Goal: Task Accomplishment & Management: Manage account settings

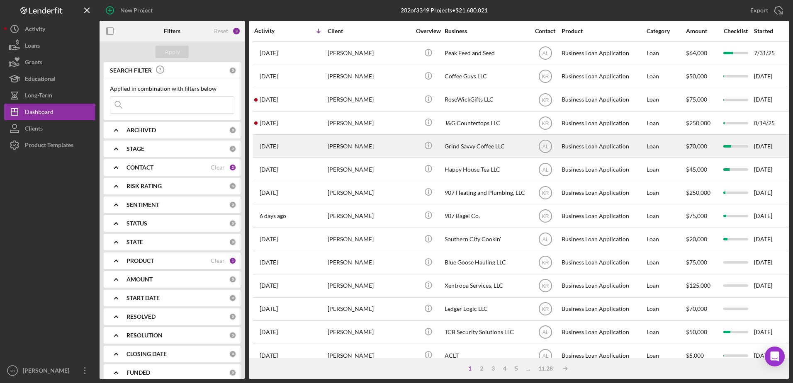
scroll to position [83, 0]
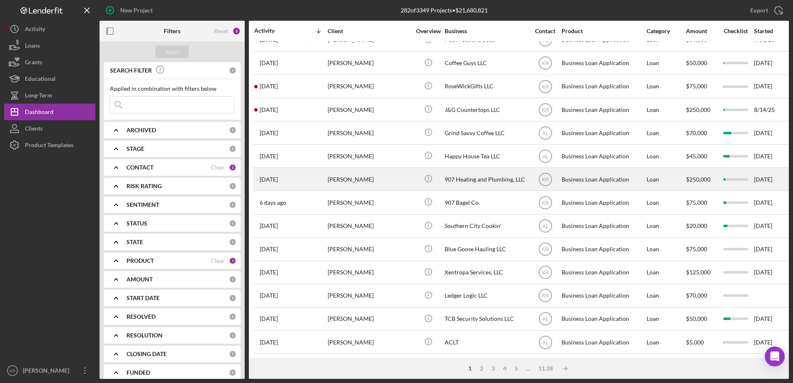
click at [385, 177] on div "[PERSON_NAME]" at bounding box center [369, 179] width 83 height 22
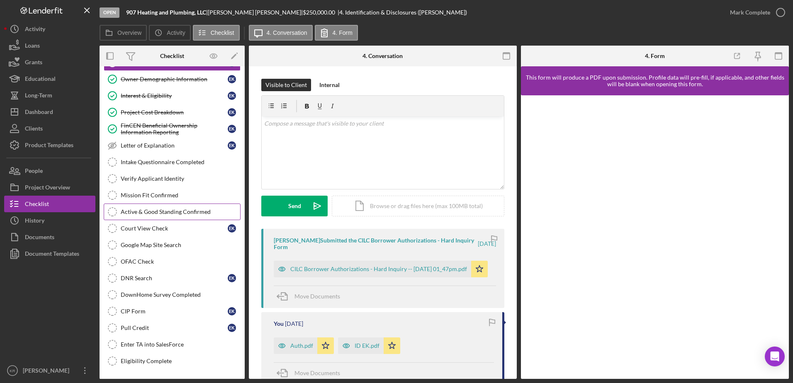
scroll to position [41, 0]
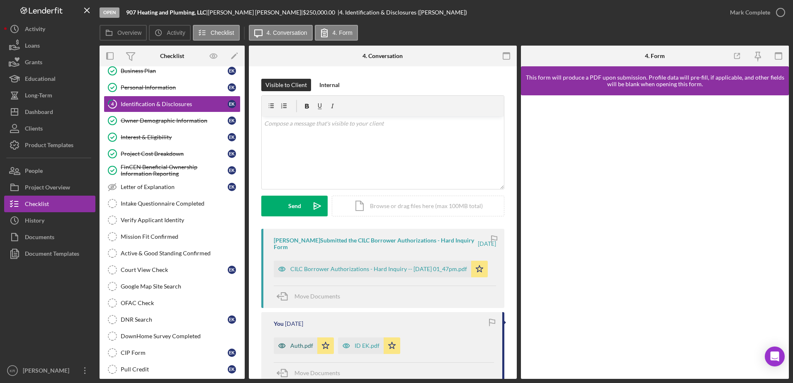
click at [295, 344] on div "Auth.pdf" at bounding box center [301, 346] width 23 height 7
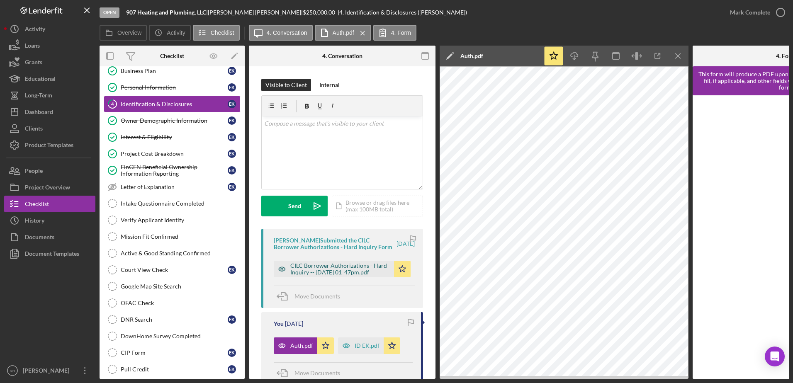
click at [331, 276] on div "CILC Borrower Authorizations - Hard Inquiry -- [DATE] 01_47pm.pdf" at bounding box center [340, 269] width 100 height 13
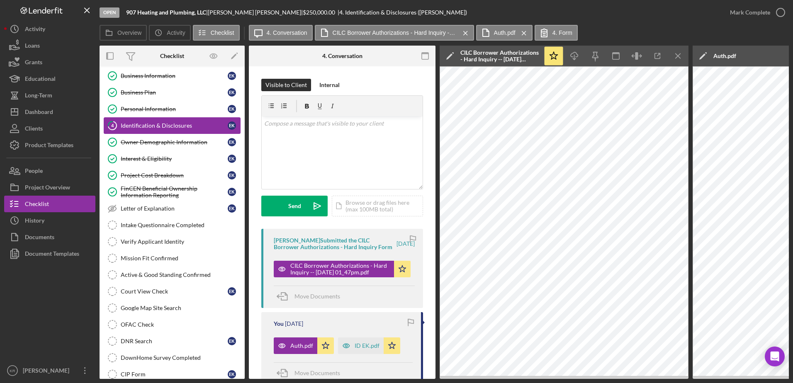
scroll to position [0, 0]
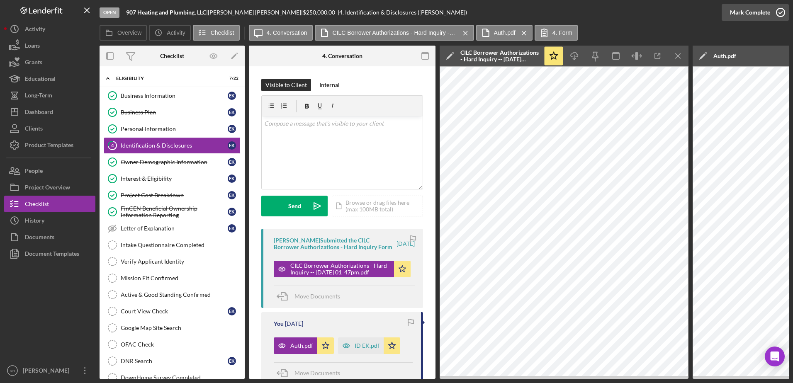
click at [778, 11] on icon "button" at bounding box center [780, 12] width 21 height 21
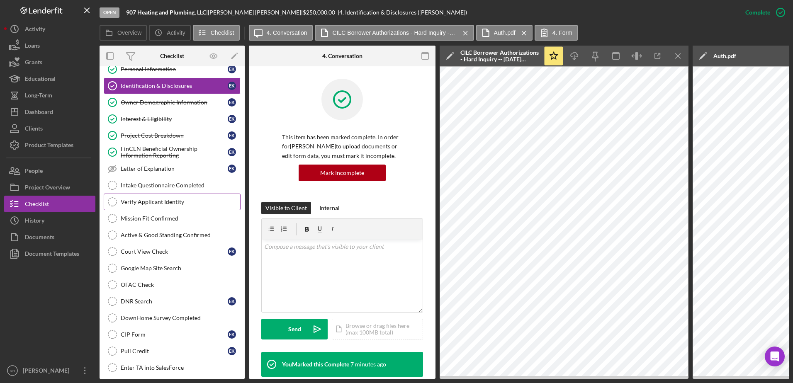
scroll to position [166, 0]
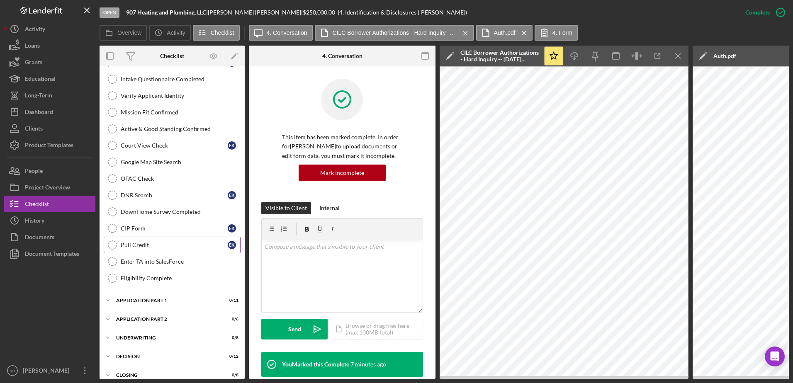
click at [149, 244] on div "Pull Credit" at bounding box center [174, 245] width 107 height 7
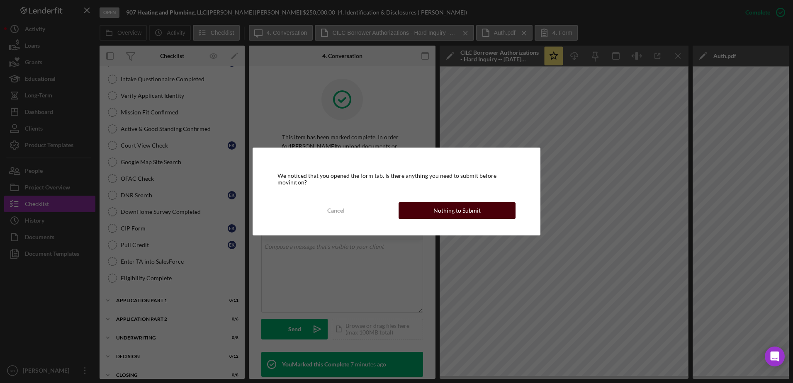
click at [473, 217] on div "Nothing to Submit" at bounding box center [457, 210] width 47 height 17
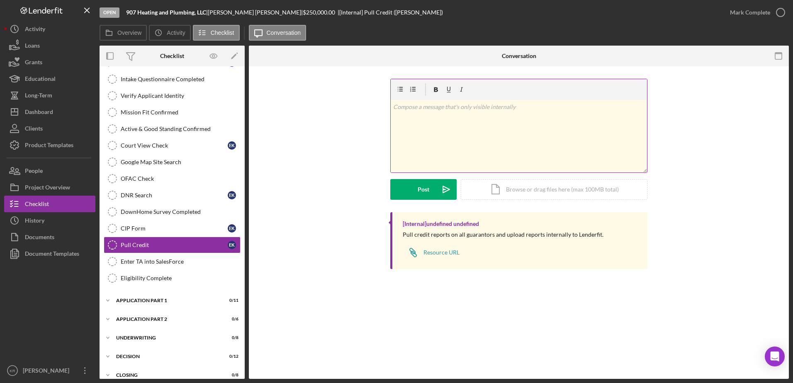
click at [458, 151] on div "v Color teal Color pink Remove color Add row above Add row below Add column bef…" at bounding box center [519, 136] width 256 height 73
click at [535, 184] on div "Icon/Document Browse or drag files here (max 100MB total) Tap to choose files o…" at bounding box center [554, 188] width 187 height 21
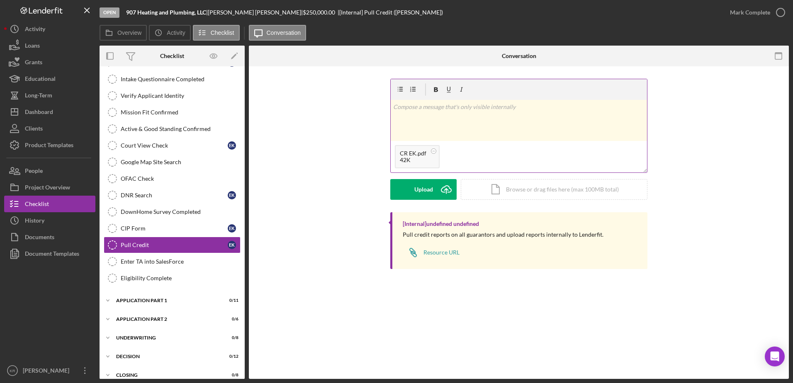
click at [462, 109] on p at bounding box center [519, 106] width 252 height 9
click at [418, 185] on div "Post" at bounding box center [424, 189] width 12 height 21
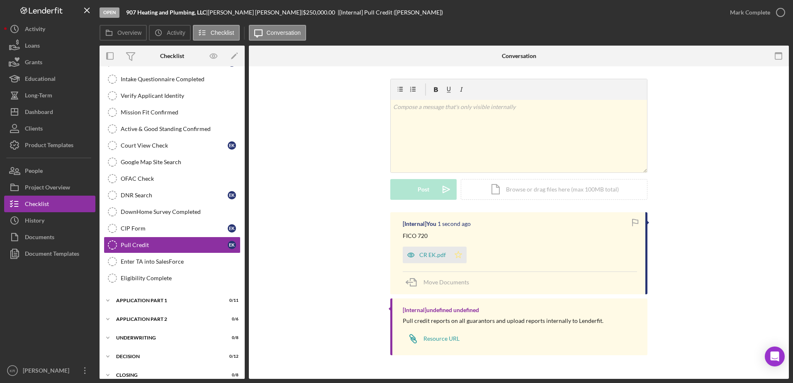
click at [459, 251] on icon "Icon/Star" at bounding box center [458, 255] width 17 height 17
click at [761, 12] on div "Mark Complete" at bounding box center [750, 12] width 40 height 17
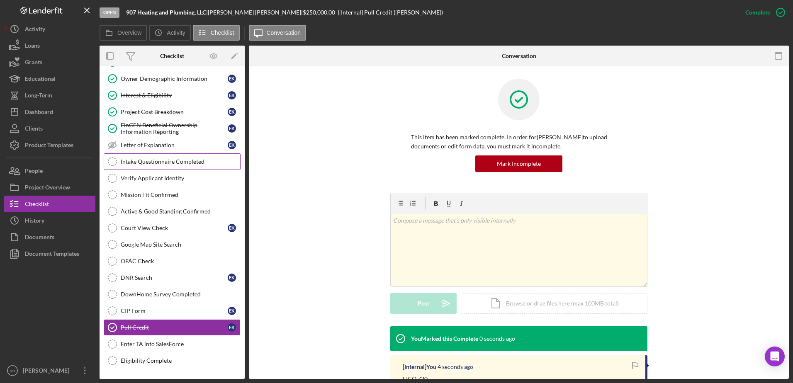
scroll to position [83, 0]
click at [181, 159] on div "Intake Questionnaire Completed" at bounding box center [180, 162] width 119 height 7
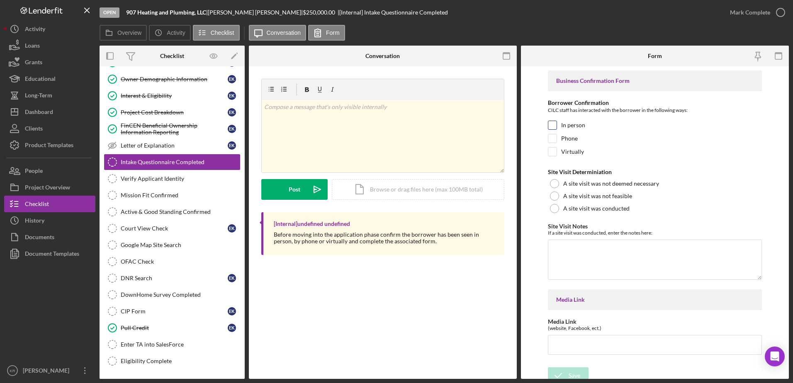
click at [608, 129] on div "In person" at bounding box center [655, 127] width 214 height 13
click at [579, 129] on label "In person" at bounding box center [573, 125] width 24 height 8
click at [557, 129] on input "In person" at bounding box center [552, 125] width 8 height 8
checkbox input "true"
click at [578, 370] on div "Save" at bounding box center [575, 376] width 12 height 17
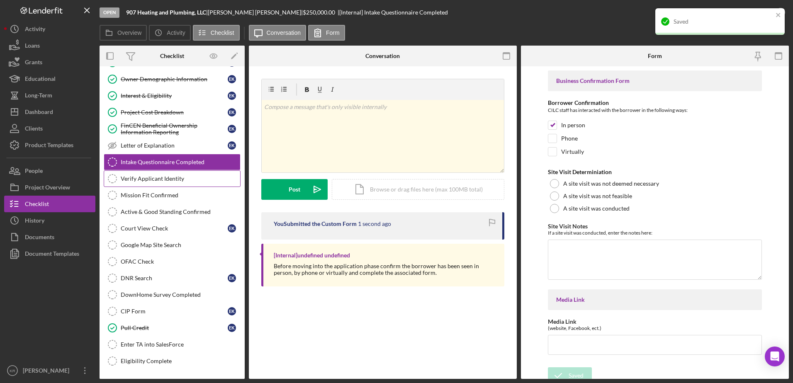
click at [178, 185] on link "Verify Applicant Identity Verify Applicant Identity" at bounding box center [172, 179] width 137 height 17
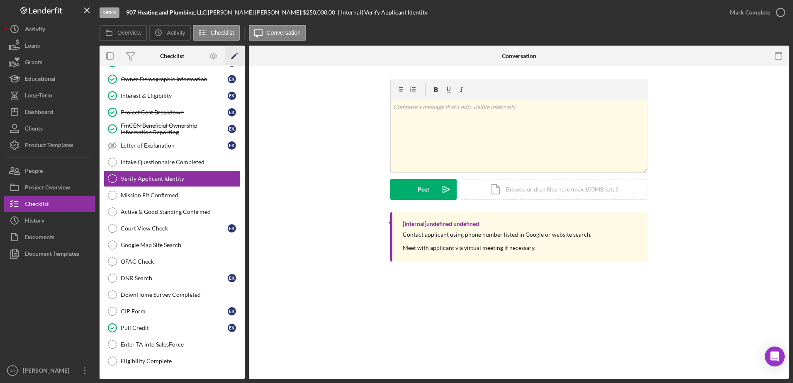
click at [238, 53] on icon "Icon/Edit" at bounding box center [234, 56] width 19 height 19
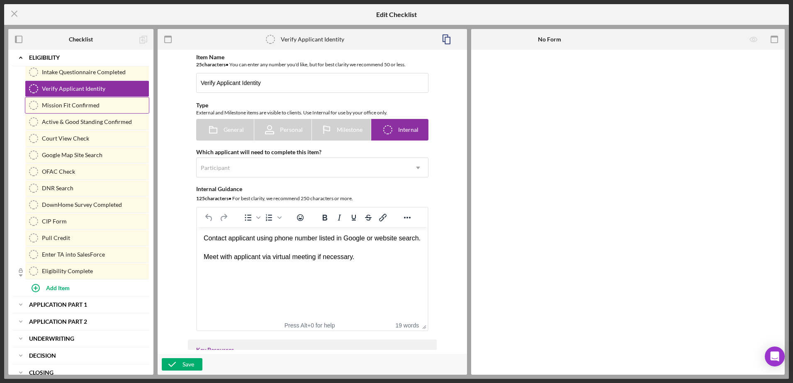
scroll to position [153, 0]
drag, startPoint x: 113, startPoint y: 73, endPoint x: 94, endPoint y: 72, distance: 18.7
click at [110, 134] on div "Business Information 1 Business Information Business Plan 2 Business Plan Perso…" at bounding box center [80, 96] width 137 height 365
click at [80, 70] on div "Intake Questionnaire Completed" at bounding box center [95, 71] width 107 height 7
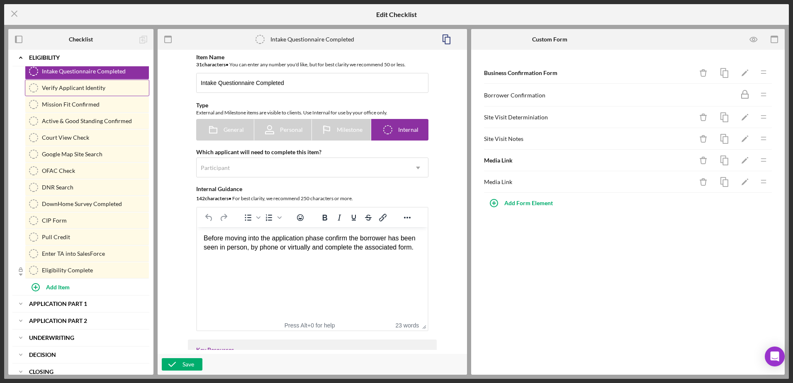
drag, startPoint x: 89, startPoint y: 71, endPoint x: 93, endPoint y: 91, distance: 20.7
click at [90, 91] on div "Business Information 1 Business Information Business Plan 2 Business Plan Perso…" at bounding box center [80, 96] width 137 height 365
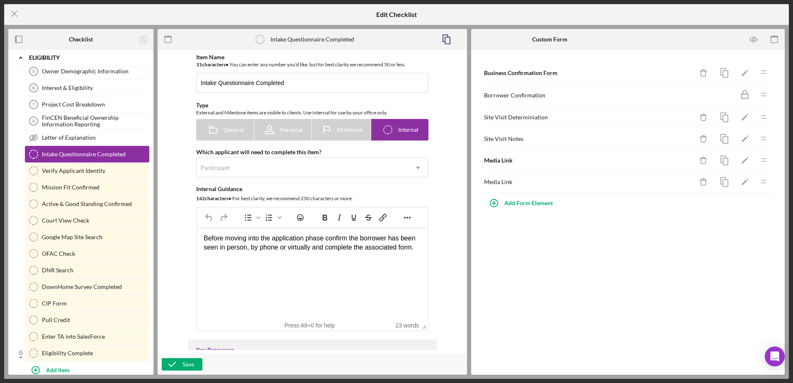
click at [31, 154] on icon "Intake Questionnaire Completed" at bounding box center [33, 154] width 21 height 21
drag, startPoint x: 42, startPoint y: 152, endPoint x: 10, endPoint y: 164, distance: 34.9
click at [10, 164] on div "Icon/Expander Eligibility Icon/Edit Business Information 1 Business Information…" at bounding box center [80, 212] width 145 height 325
drag, startPoint x: 115, startPoint y: 151, endPoint x: 139, endPoint y: 169, distance: 30.5
click at [119, 200] on div "Business Information 1 Business Information Business Plan 2 Business Plan Perso…" at bounding box center [80, 179] width 137 height 365
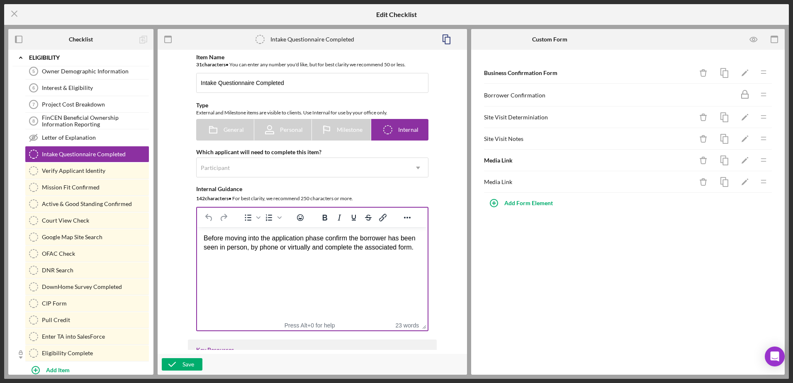
drag, startPoint x: 304, startPoint y: 381, endPoint x: 393, endPoint y: 448, distance: 111.7
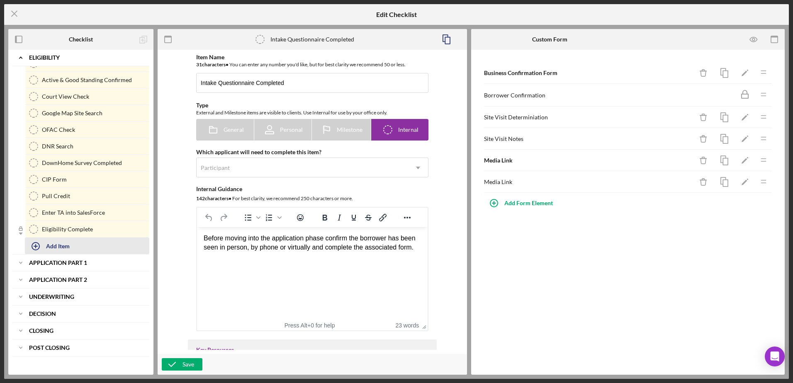
scroll to position [197, 0]
click at [21, 260] on icon "Icon/Expander" at bounding box center [20, 260] width 17 height 17
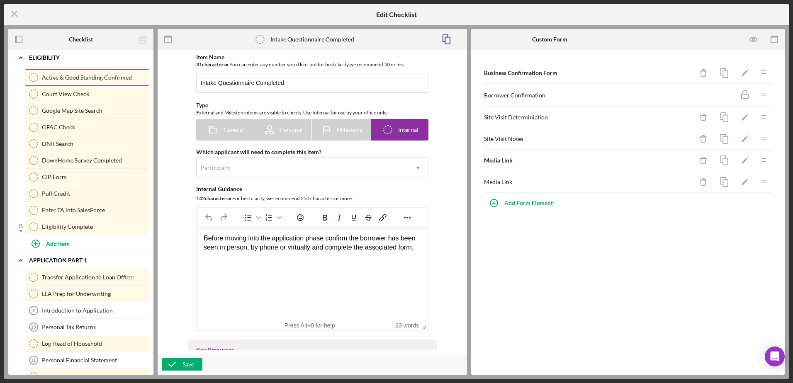
click at [87, 78] on div "Active & Good Standing Confirmed" at bounding box center [95, 77] width 107 height 7
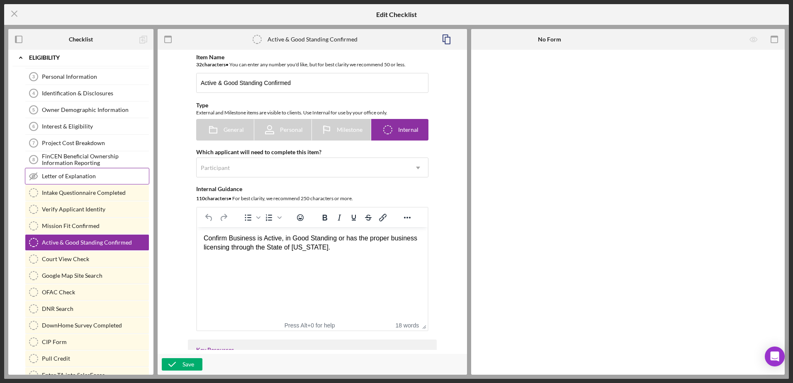
scroll to position [31, 0]
click at [105, 198] on link "Intake Questionnaire Completed Intake Questionnaire Completed" at bounding box center [87, 193] width 124 height 17
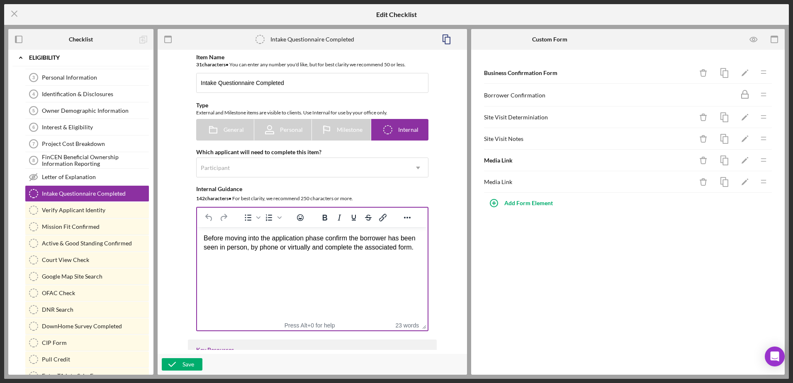
drag, startPoint x: 316, startPoint y: 425, endPoint x: 319, endPoint y: 293, distance: 132.0
click at [319, 259] on html "Before moving into the application phase confirm the borrower has been seen in …" at bounding box center [312, 243] width 231 height 32
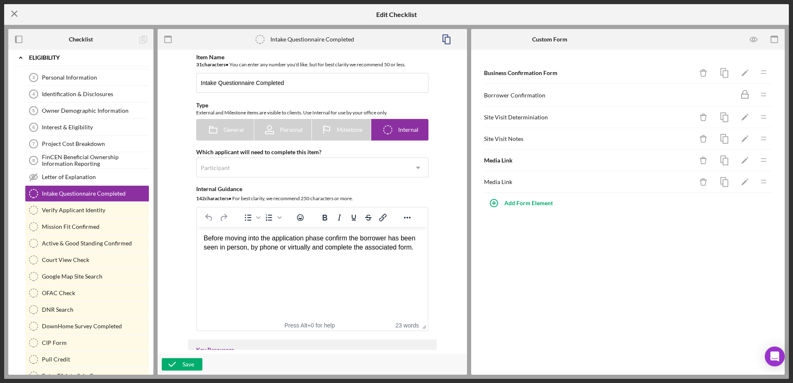
click at [7, 12] on icon "Icon/Menu Close" at bounding box center [14, 13] width 21 height 21
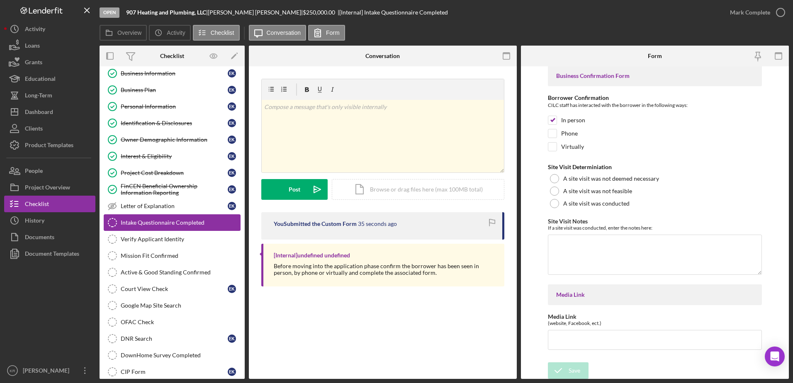
scroll to position [6, 0]
click at [150, 244] on link "Verify Applicant Identity Verify Applicant Identity" at bounding box center [172, 239] width 137 height 17
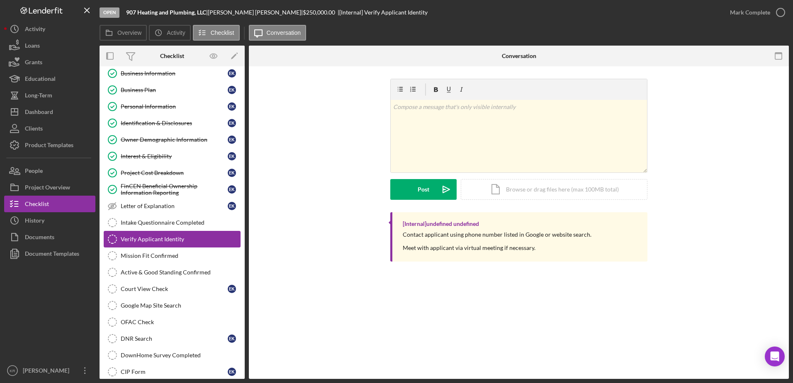
scroll to position [64, 0]
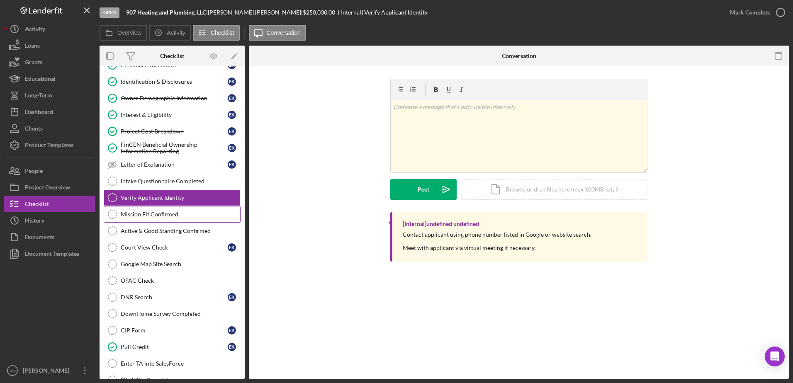
click at [155, 207] on link "Mission Fit Confirmed Mission Fit Confirmed" at bounding box center [172, 214] width 137 height 17
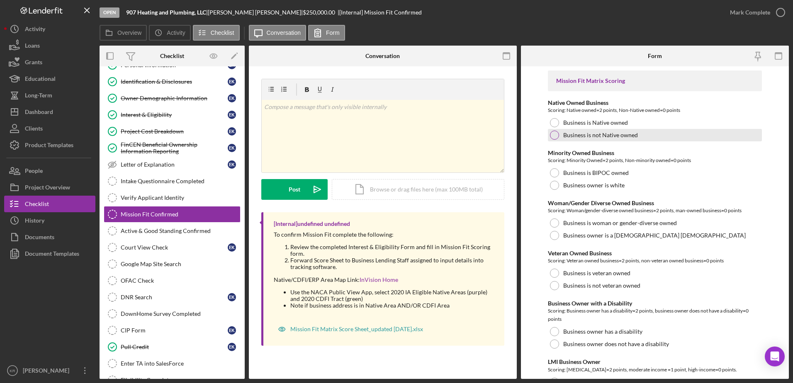
click at [621, 135] on label "Business is not Native owned" at bounding box center [600, 135] width 75 height 7
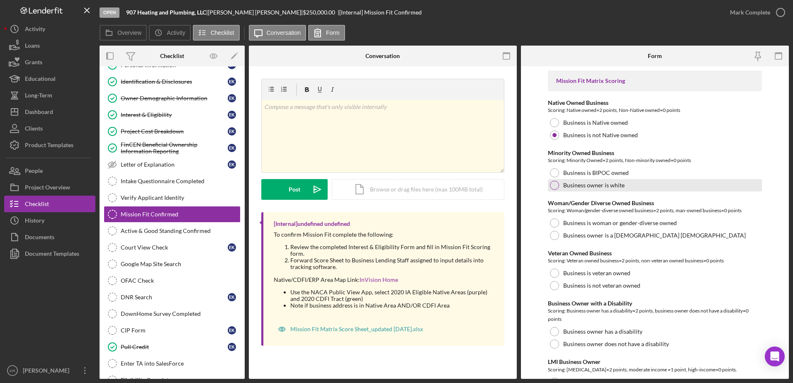
click at [622, 187] on label "Business owner is white" at bounding box center [593, 185] width 61 height 7
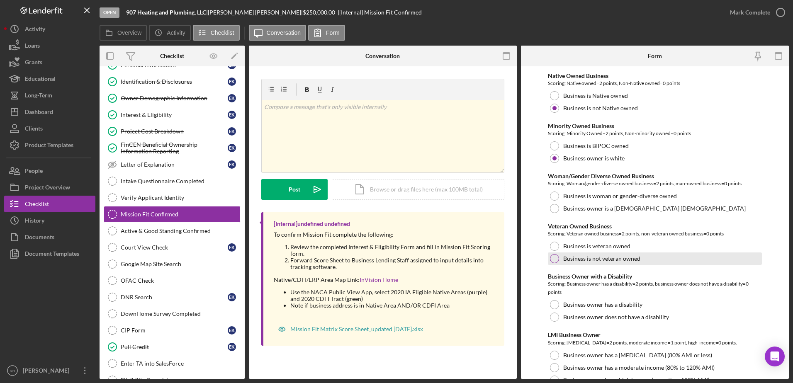
scroll to position [41, 0]
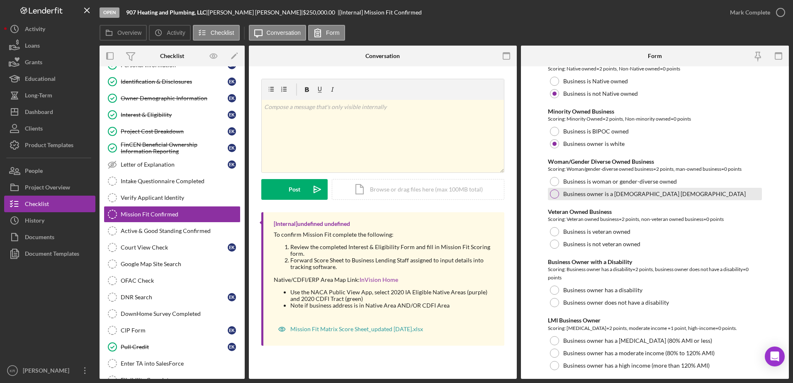
click at [602, 195] on label "Business owner is a [DEMOGRAPHIC_DATA] [DEMOGRAPHIC_DATA]" at bounding box center [654, 194] width 183 height 7
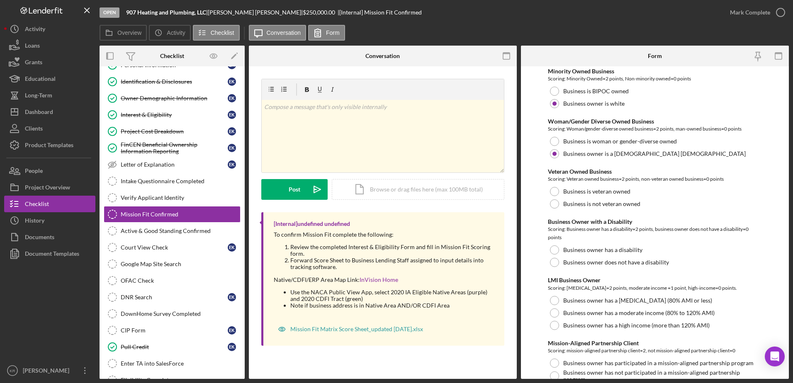
scroll to position [83, 0]
click at [620, 198] on div "Business is not veteran owned" at bounding box center [655, 203] width 214 height 12
click at [633, 262] on label "Business owner does not have a disability" at bounding box center [616, 261] width 106 height 7
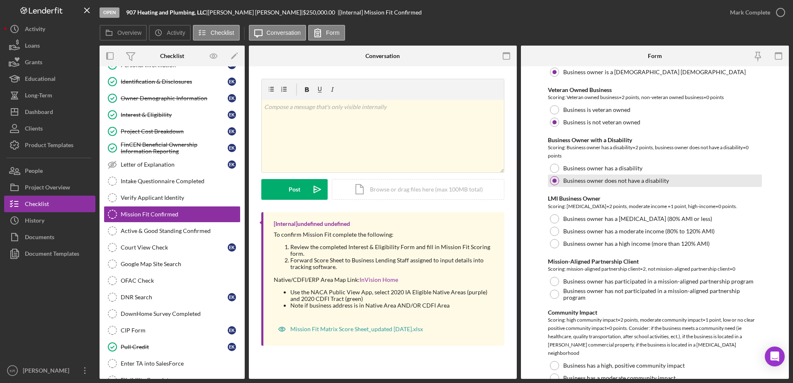
scroll to position [166, 0]
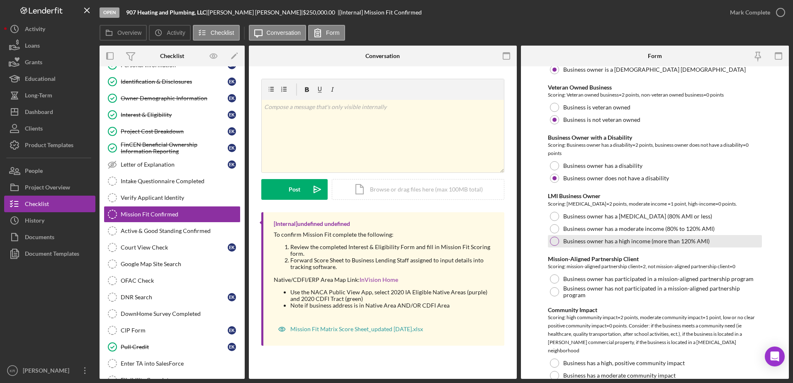
click at [603, 245] on div "Business owner has a high income (more than 120% AMI)" at bounding box center [655, 241] width 214 height 12
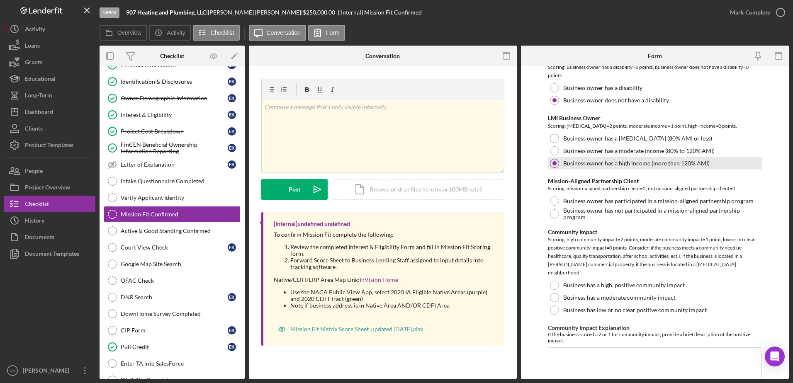
scroll to position [249, 0]
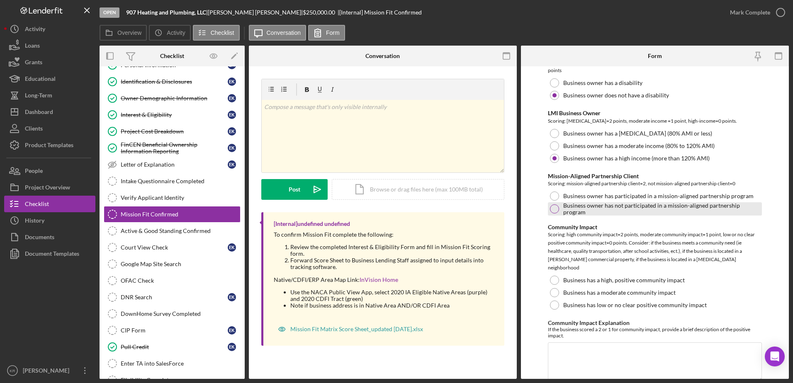
click at [639, 205] on label "Business owner has not participated in a mission-aligned partnership program" at bounding box center [661, 208] width 197 height 13
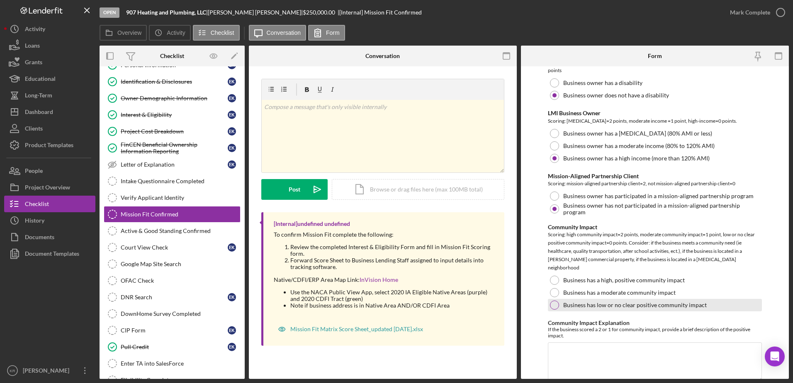
click at [586, 302] on div "Business has low or no clear positive community impact" at bounding box center [655, 305] width 214 height 12
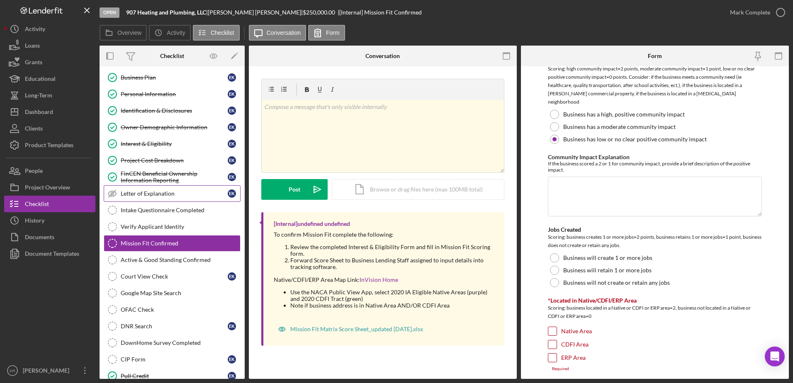
scroll to position [0, 0]
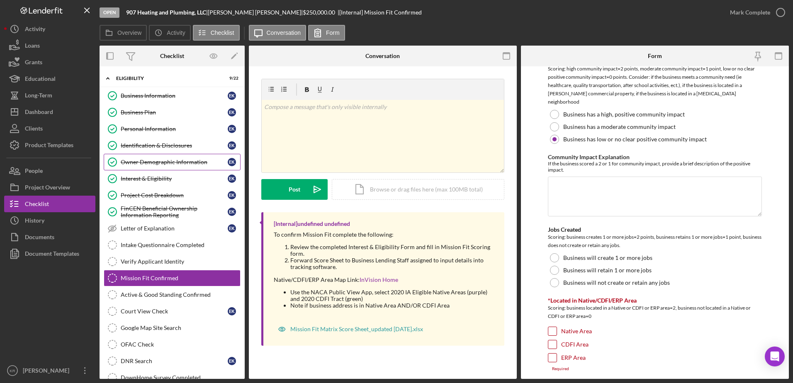
click at [154, 156] on link "Owner Demographic Information Owner Demographic Information E K" at bounding box center [172, 162] width 137 height 17
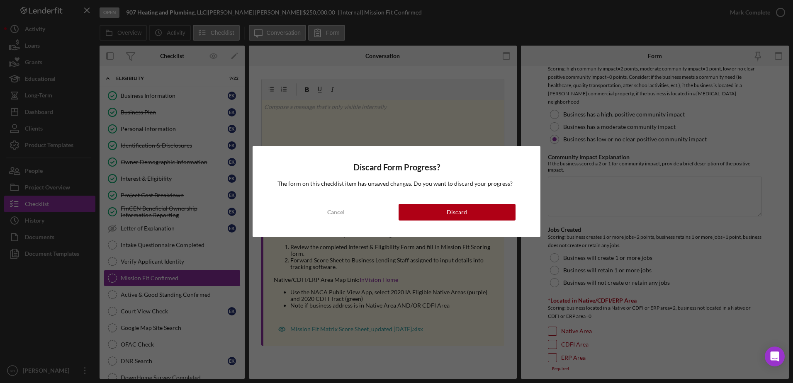
click at [507, 231] on div "Discard Form Progress? The form on this checklist item has unsaved changes. Do …" at bounding box center [397, 191] width 288 height 91
click at [453, 204] on div "Cancel Discard" at bounding box center [397, 212] width 238 height 17
click at [451, 207] on div "Discard" at bounding box center [457, 212] width 20 height 17
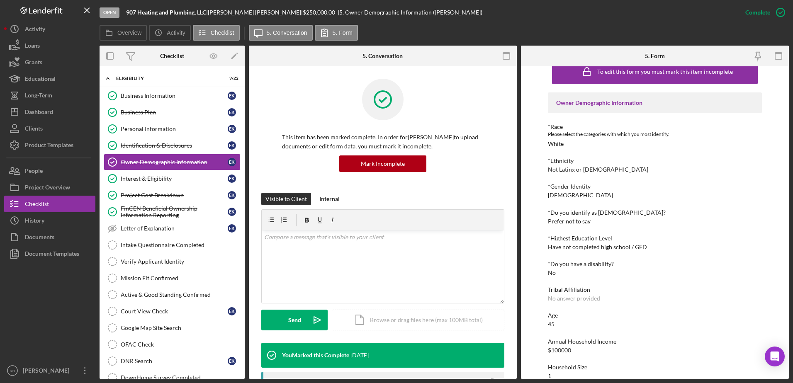
scroll to position [28, 0]
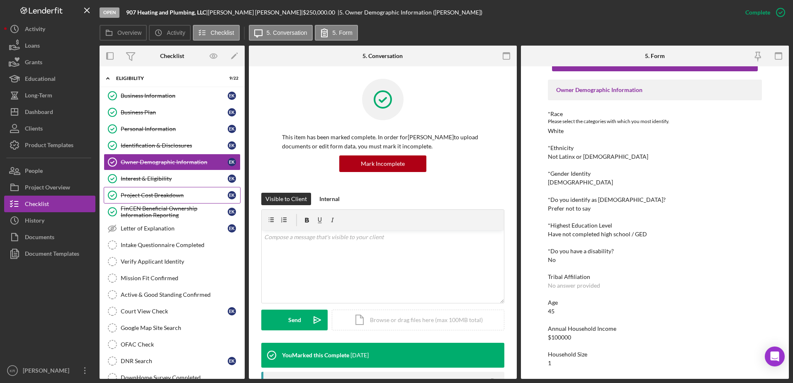
click at [172, 195] on div "Project Cost Breakdown" at bounding box center [174, 195] width 107 height 7
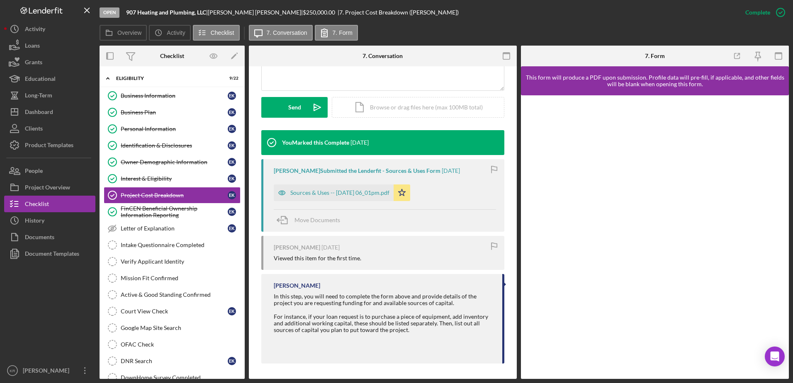
scroll to position [214, 0]
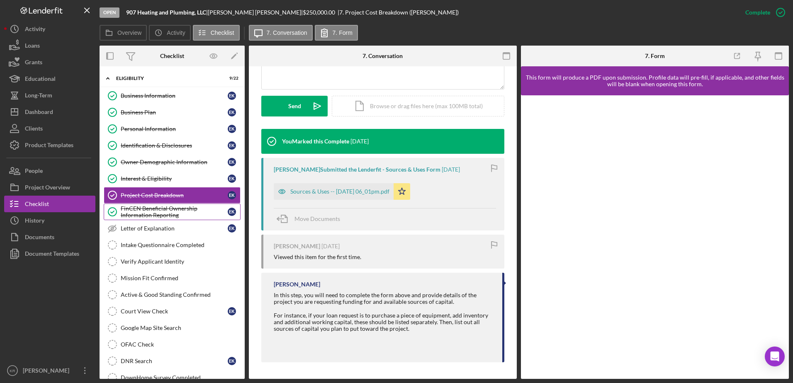
click at [144, 216] on div "FinCEN Beneficial Ownership Information Reporting" at bounding box center [174, 211] width 107 height 13
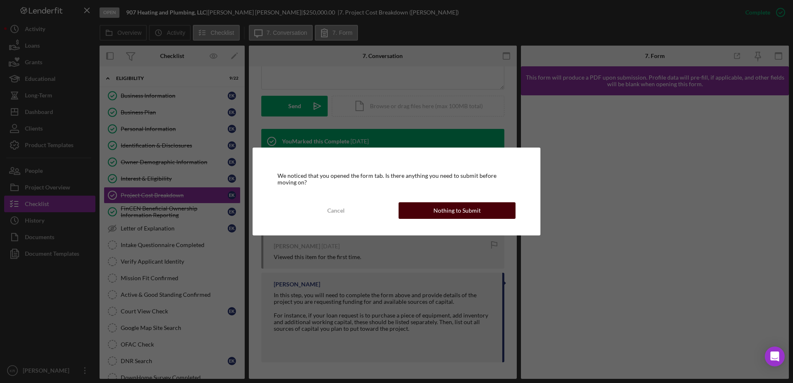
click at [457, 211] on div "Nothing to Submit" at bounding box center [457, 210] width 47 height 17
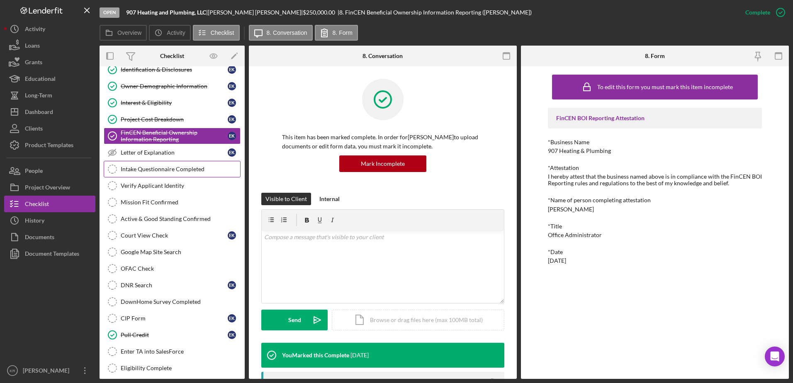
scroll to position [83, 0]
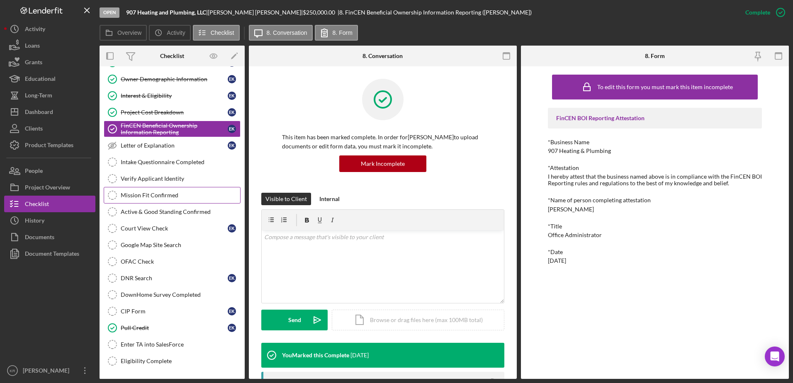
click at [159, 190] on link "Mission Fit Confirmed Mission Fit Confirmed" at bounding box center [172, 195] width 137 height 17
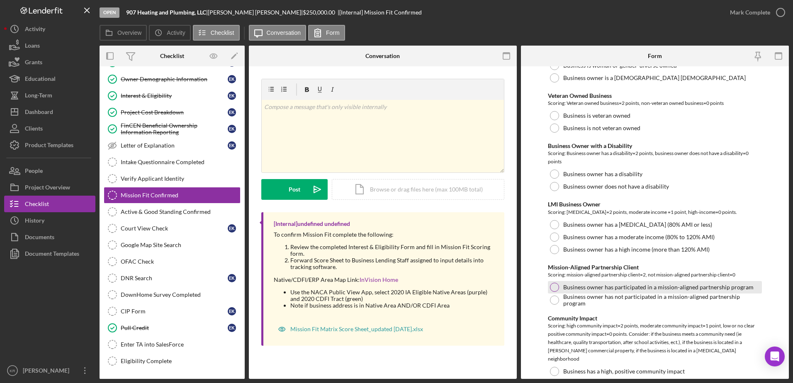
scroll to position [166, 0]
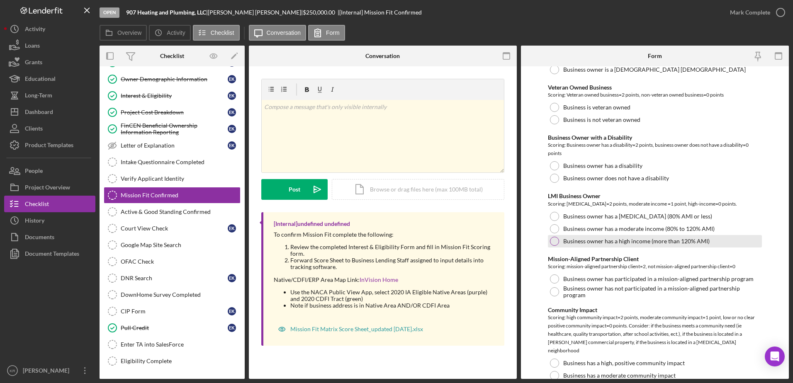
click at [635, 238] on label "Business owner has a high income (more than 120% AMI)" at bounding box center [636, 241] width 146 height 7
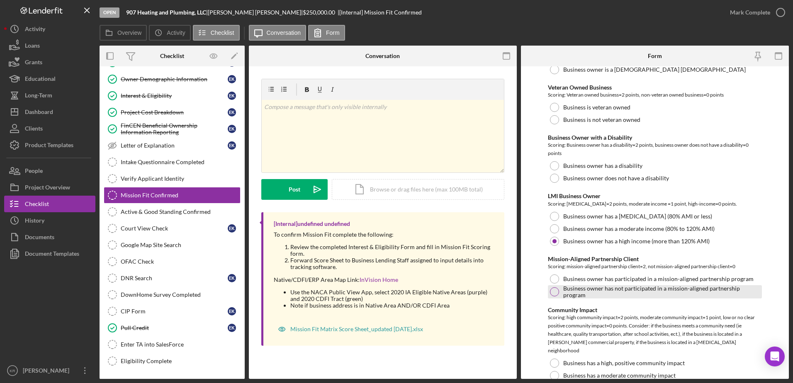
click at [640, 293] on label "Business owner has not participated in a mission-aligned partnership program" at bounding box center [661, 291] width 197 height 13
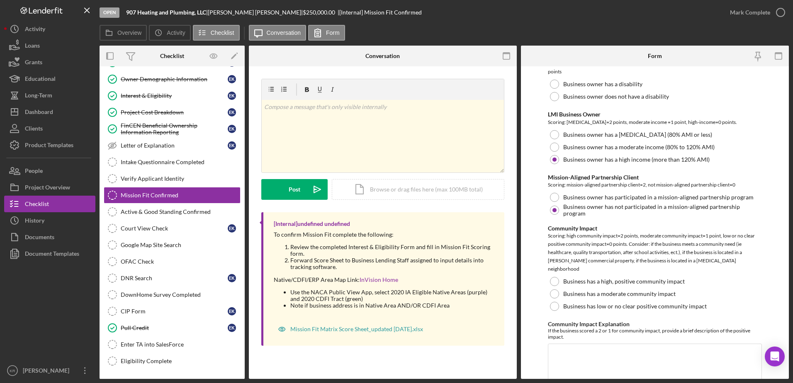
scroll to position [249, 0]
click at [629, 302] on label "Business has low or no clear positive community impact" at bounding box center [635, 305] width 144 height 7
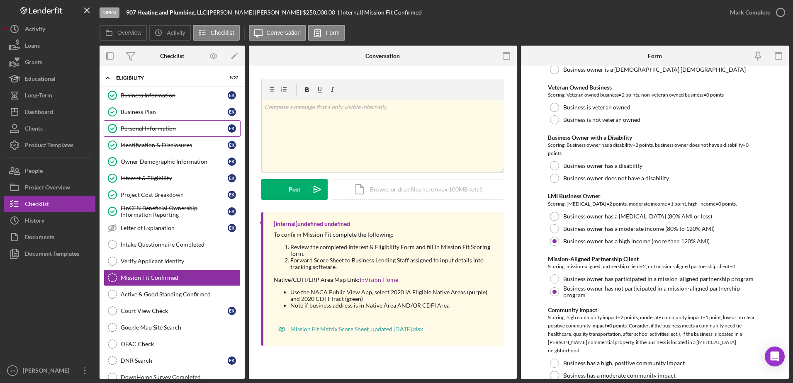
scroll to position [0, 0]
click at [162, 118] on link "Business Plan Business Plan E K" at bounding box center [172, 112] width 137 height 17
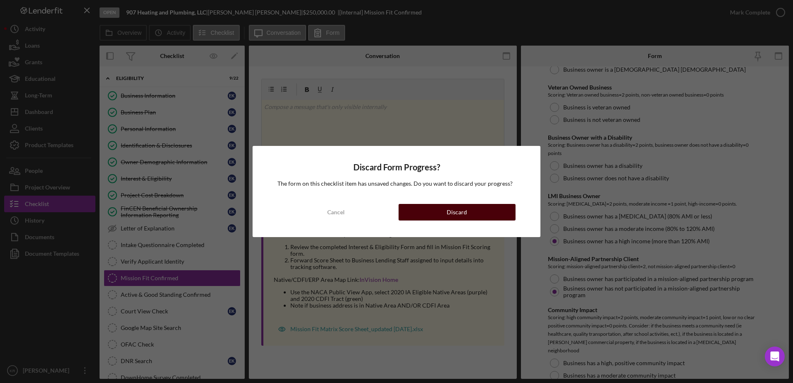
click at [492, 210] on button "Discard" at bounding box center [457, 212] width 117 height 17
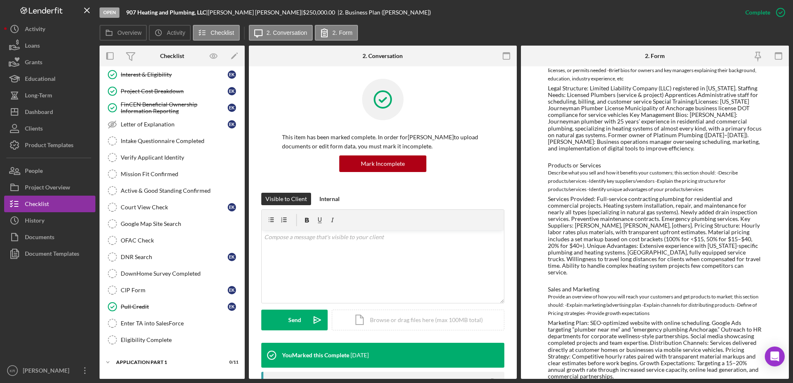
scroll to position [194, 0]
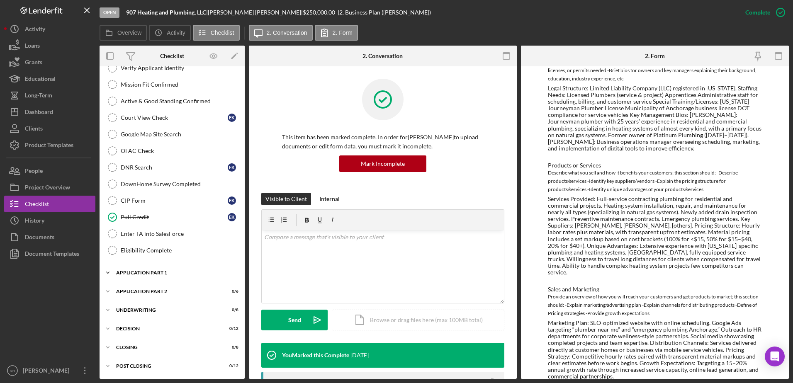
click at [149, 275] on div "Application Part 1" at bounding box center [175, 273] width 118 height 5
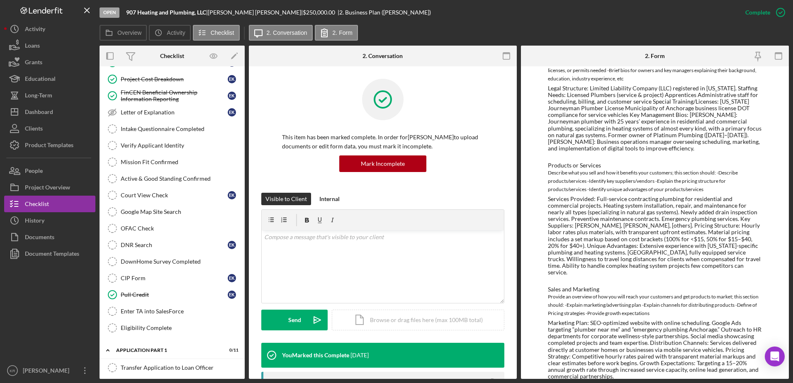
scroll to position [0, 0]
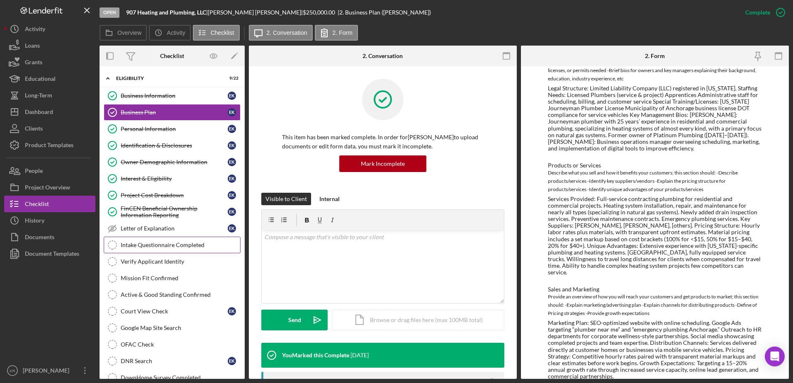
click at [169, 245] on div "Intake Questionnaire Completed" at bounding box center [180, 245] width 119 height 7
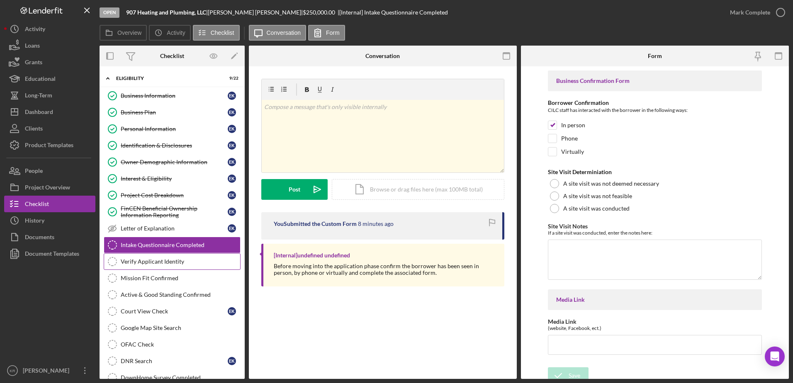
click at [171, 261] on div "Verify Applicant Identity" at bounding box center [180, 261] width 119 height 7
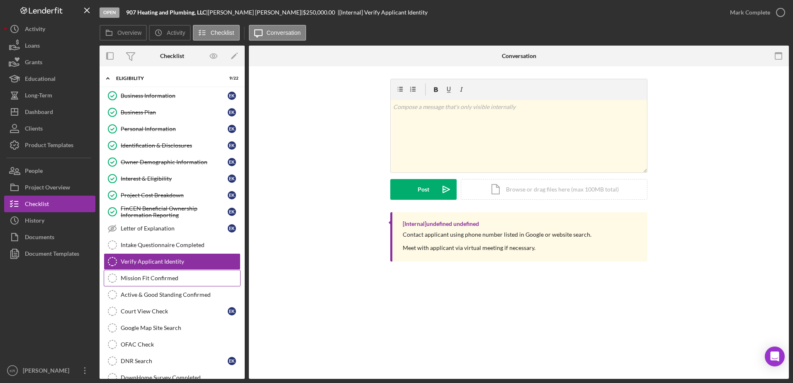
click at [161, 279] on div "Mission Fit Confirmed" at bounding box center [180, 278] width 119 height 7
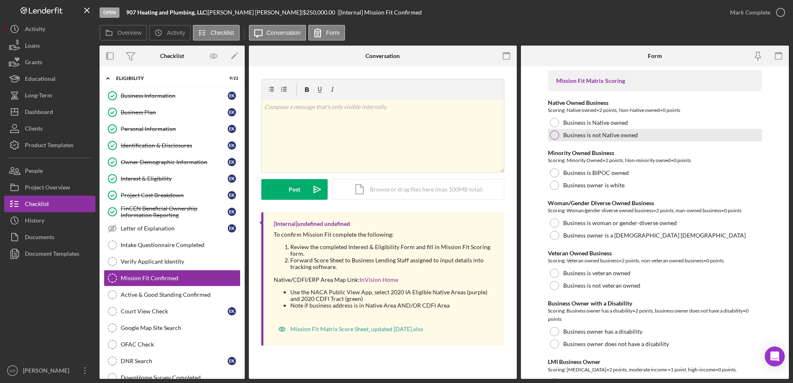
click at [609, 138] on label "Business is not Native owned" at bounding box center [600, 135] width 75 height 7
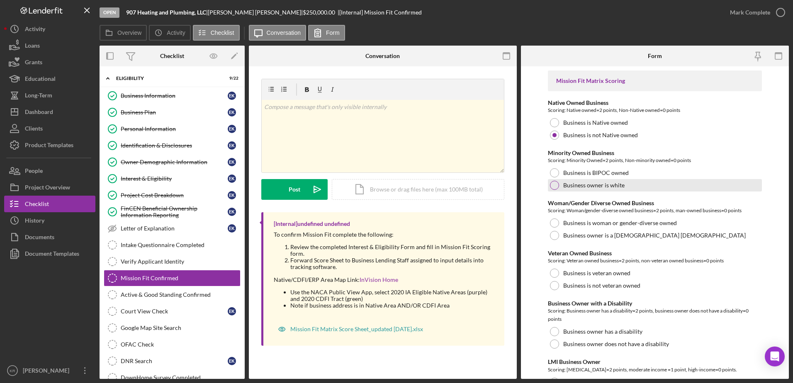
click at [602, 183] on label "Business owner is white" at bounding box center [593, 185] width 61 height 7
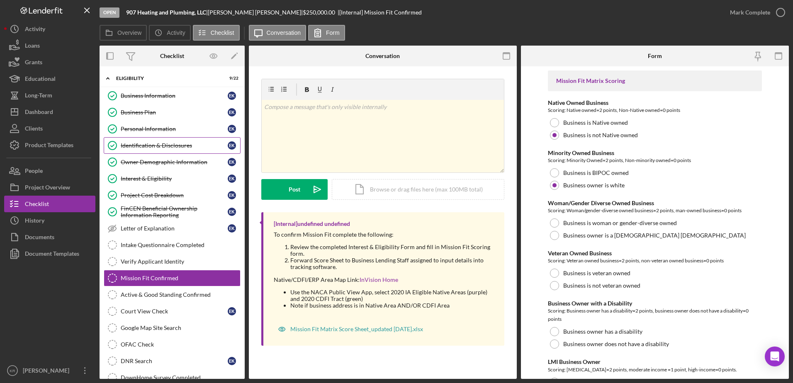
click at [168, 147] on div "Identification & Disclosures" at bounding box center [174, 145] width 107 height 7
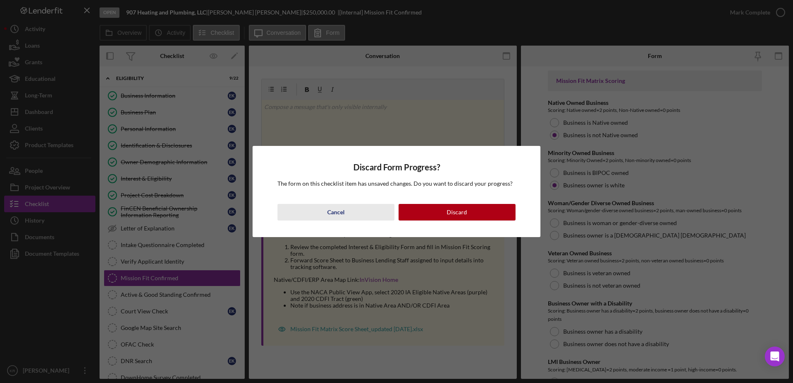
click at [357, 209] on button "Cancel" at bounding box center [336, 212] width 117 height 17
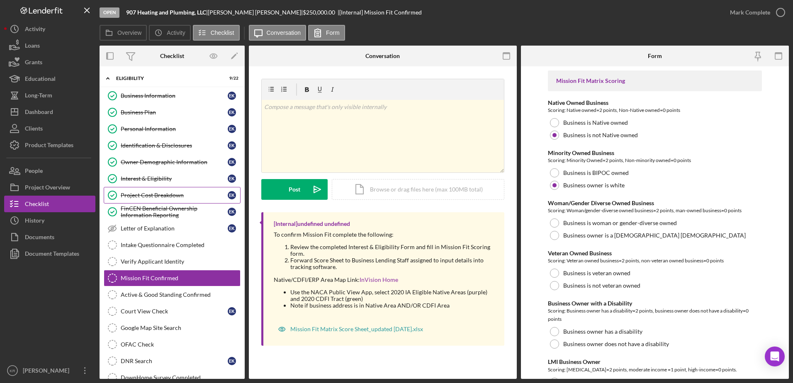
click at [151, 200] on link "Project Cost Breakdown Project Cost Breakdown E K" at bounding box center [172, 195] width 137 height 17
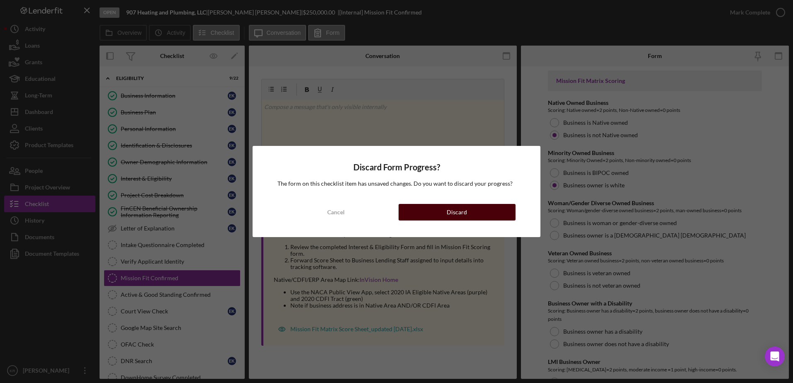
click at [485, 213] on button "Discard" at bounding box center [457, 212] width 117 height 17
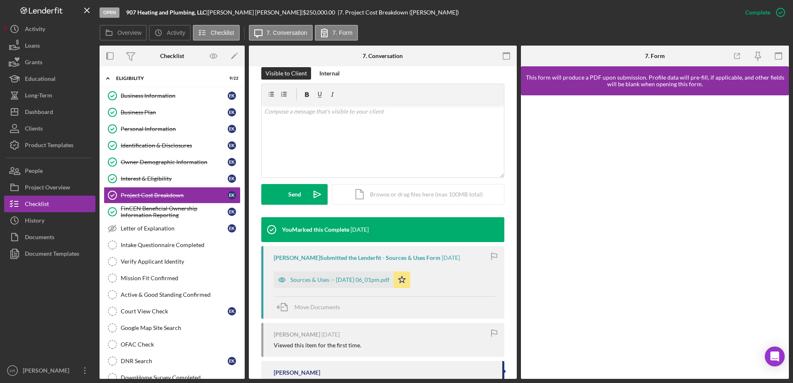
scroll to position [166, 0]
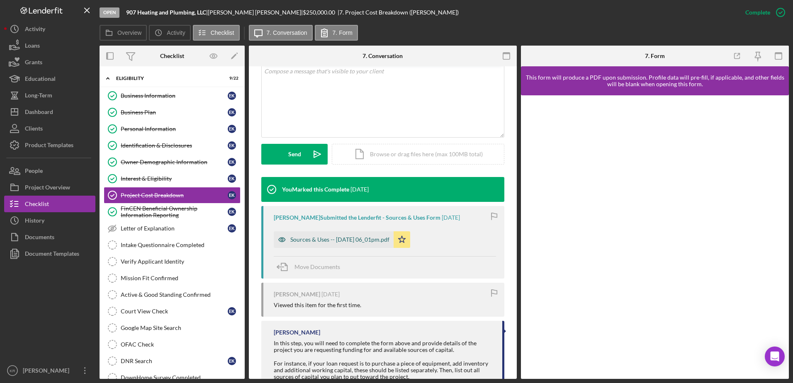
click at [347, 238] on div "Sources & Uses -- [DATE] 06_01pm.pdf" at bounding box center [339, 239] width 99 height 7
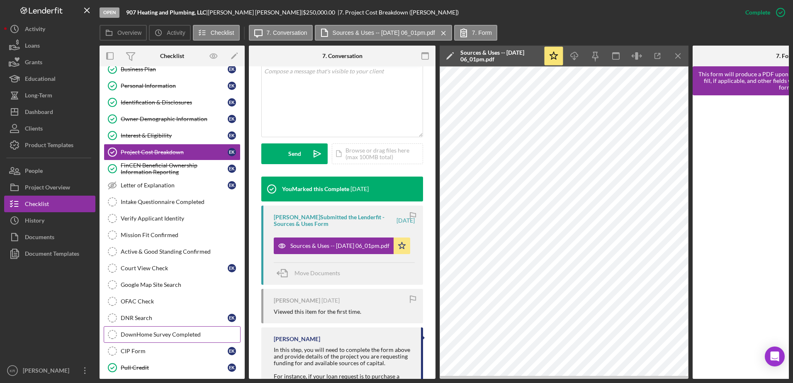
scroll to position [41, 0]
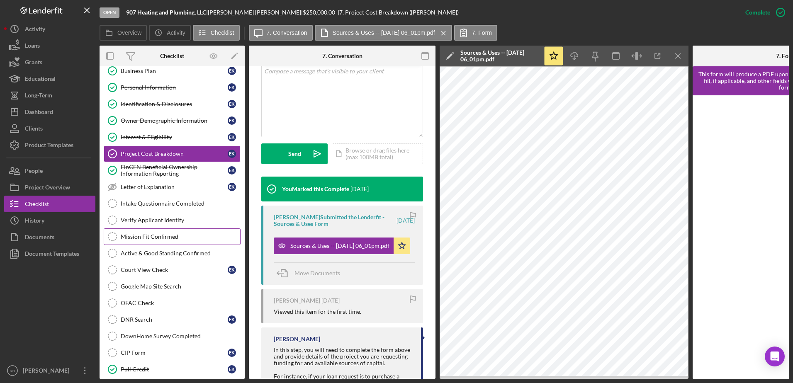
click at [152, 235] on div "Mission Fit Confirmed" at bounding box center [180, 237] width 119 height 7
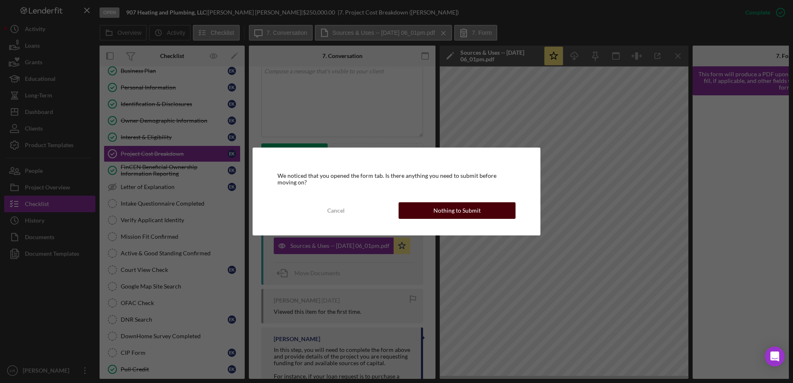
click at [425, 217] on button "Nothing to Submit" at bounding box center [457, 210] width 117 height 17
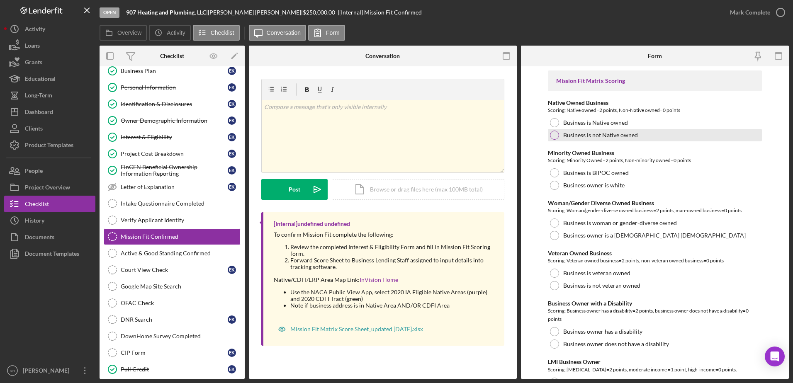
click at [608, 137] on label "Business is not Native owned" at bounding box center [600, 135] width 75 height 7
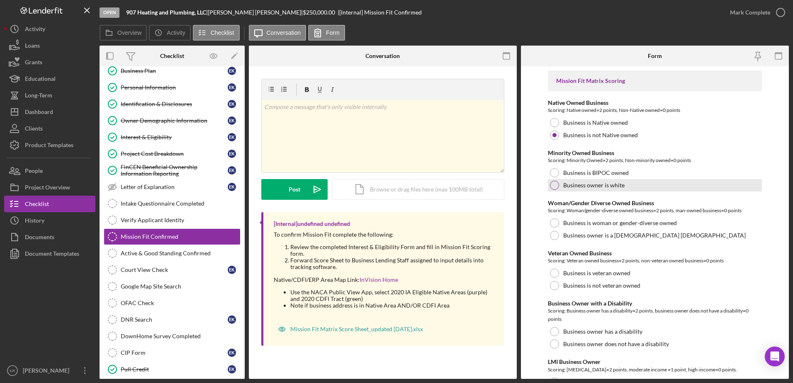
click at [600, 185] on label "Business owner is white" at bounding box center [593, 185] width 61 height 7
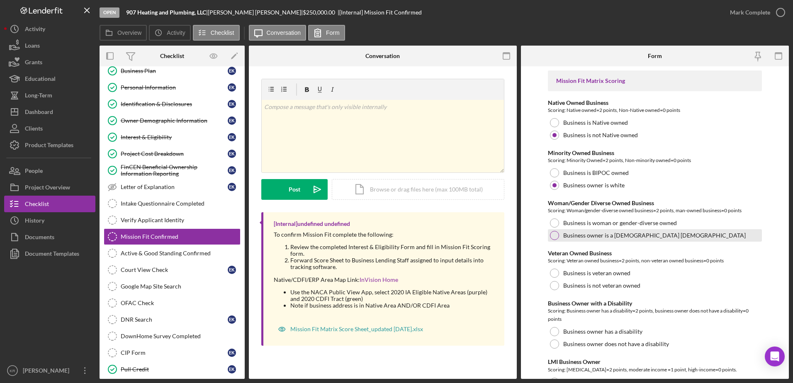
click at [647, 234] on label "Business owner is a [DEMOGRAPHIC_DATA] [DEMOGRAPHIC_DATA]" at bounding box center [654, 235] width 183 height 7
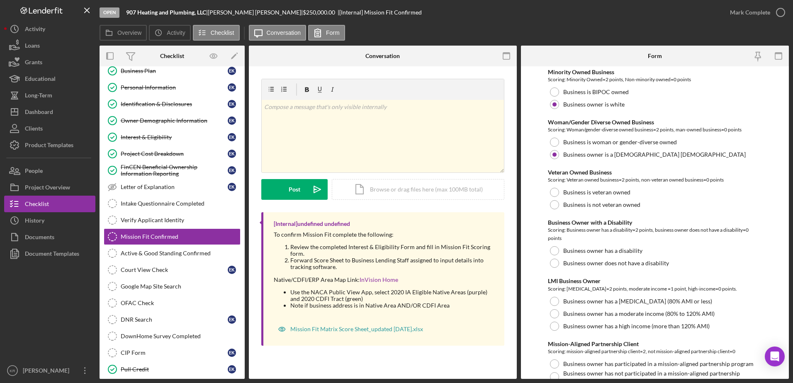
scroll to position [83, 0]
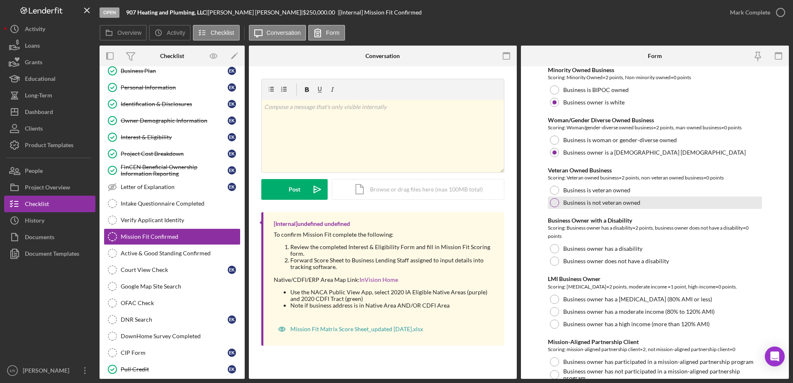
click at [633, 200] on label "Business is not veteran owned" at bounding box center [601, 203] width 77 height 7
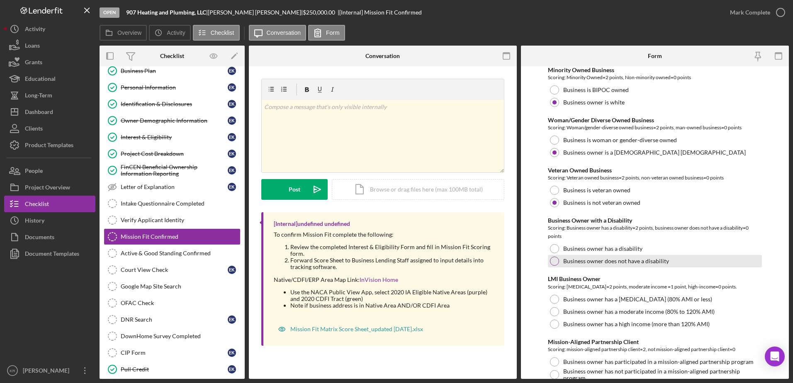
click at [612, 262] on label "Business owner does not have a disability" at bounding box center [616, 261] width 106 height 7
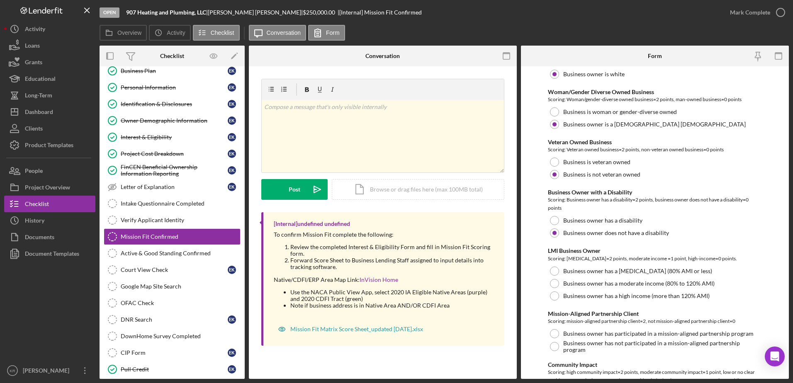
scroll to position [166, 0]
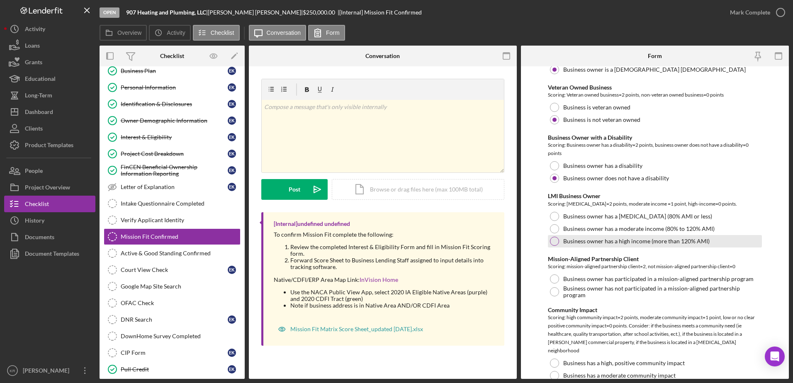
click at [648, 241] on label "Business owner has a high income (more than 120% AMI)" at bounding box center [636, 241] width 146 height 7
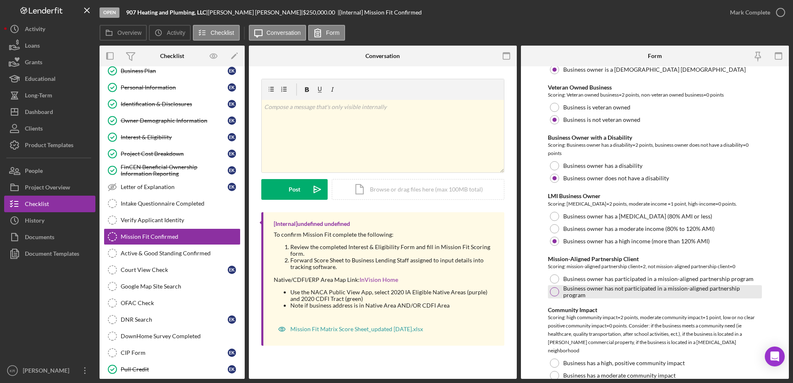
click at [634, 292] on label "Business owner has not participated in a mission-aligned partnership program" at bounding box center [661, 291] width 197 height 13
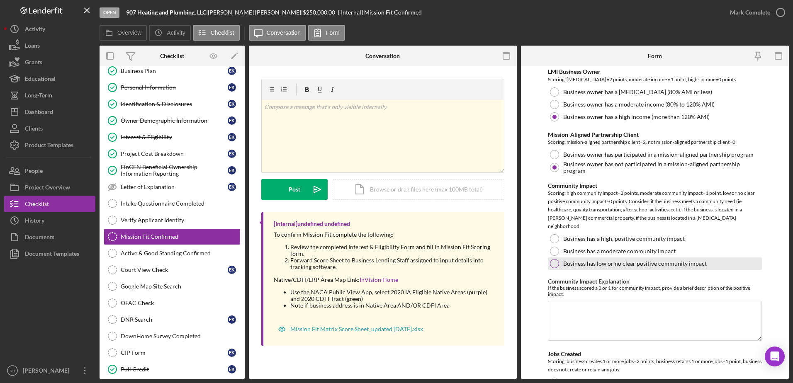
click at [640, 261] on label "Business has low or no clear positive community impact" at bounding box center [635, 264] width 144 height 7
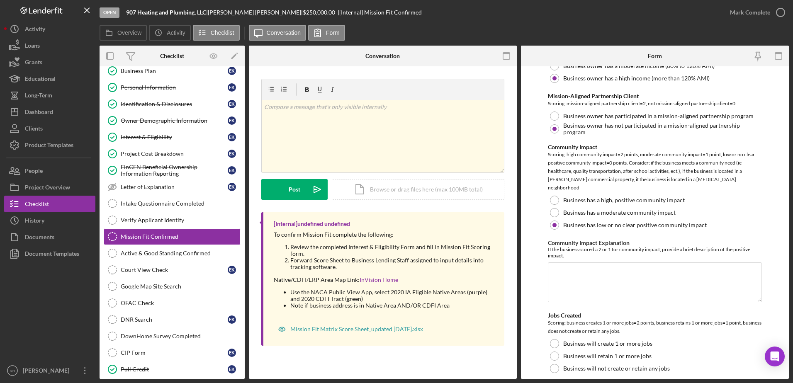
scroll to position [415, 0]
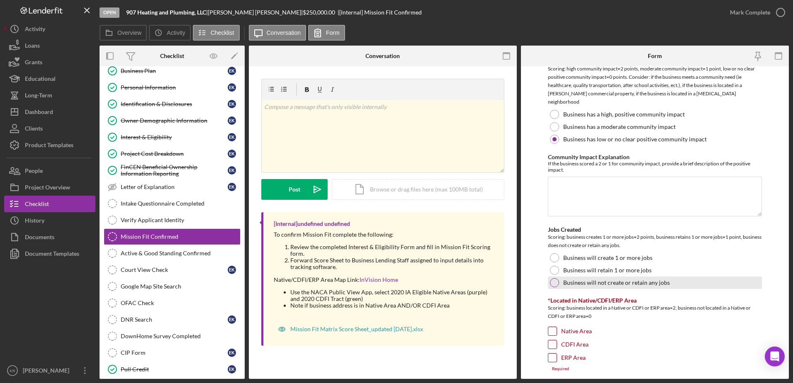
click at [611, 280] on label "Business will not create or retain any jobs" at bounding box center [616, 283] width 107 height 7
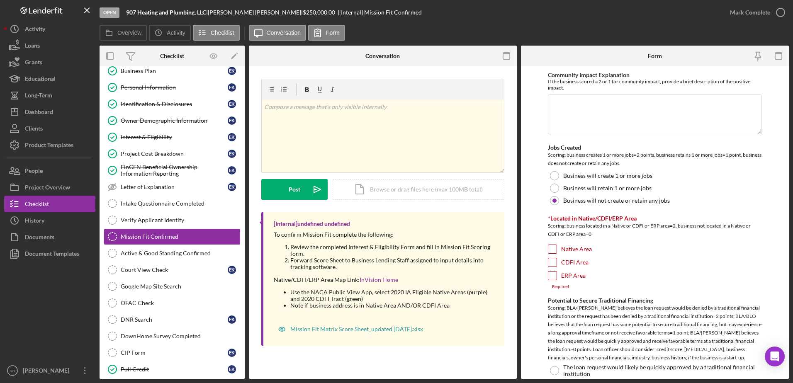
scroll to position [498, 0]
click at [370, 327] on div "Mission Fit Matrix Score Sheet_updated [DATE].xlsx" at bounding box center [356, 329] width 133 height 7
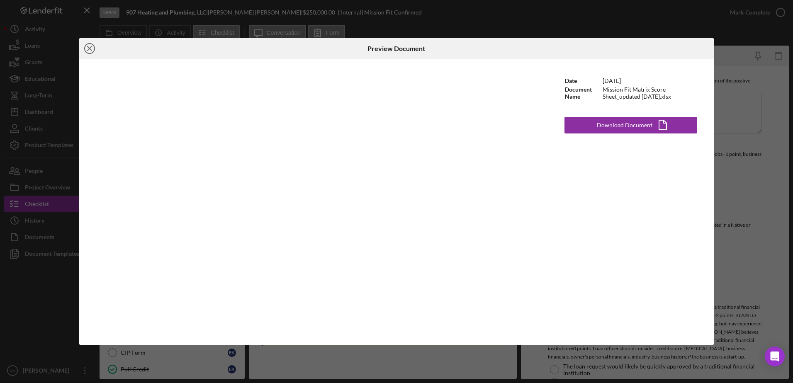
click at [89, 46] on icon "Icon/Close" at bounding box center [89, 48] width 21 height 21
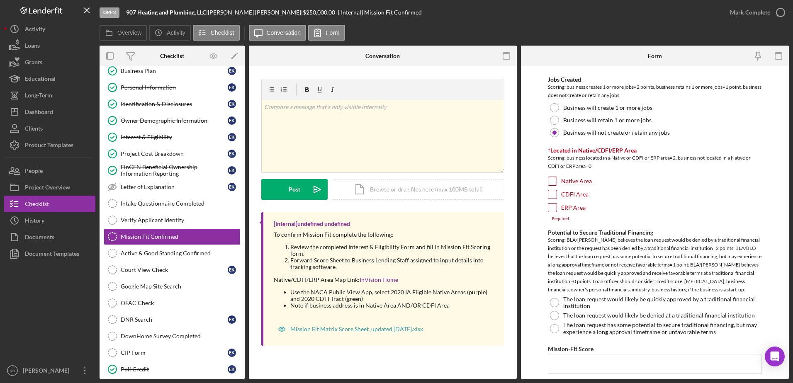
scroll to position [624, 0]
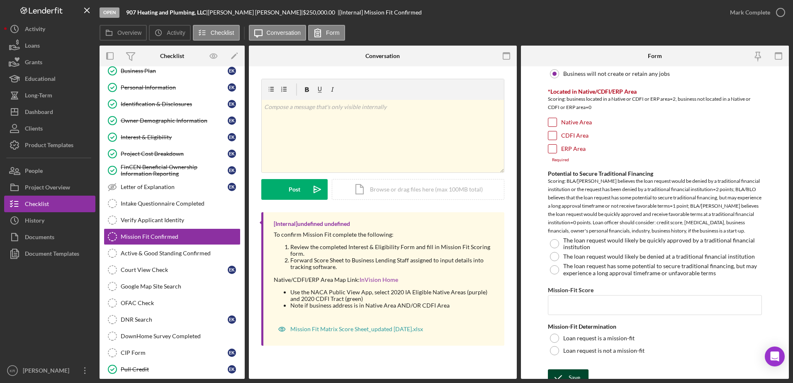
click at [561, 368] on icon "submit" at bounding box center [558, 378] width 21 height 21
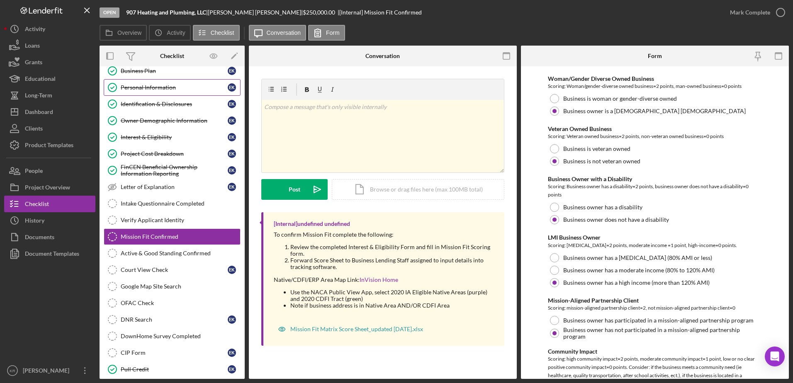
scroll to position [0, 0]
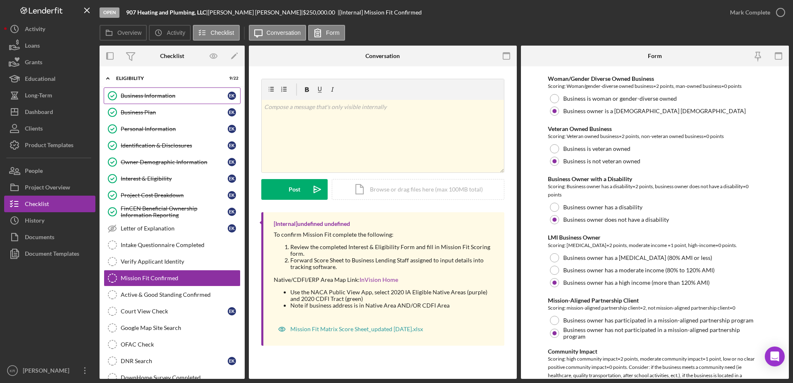
click at [153, 94] on div "Business Information" at bounding box center [174, 96] width 107 height 7
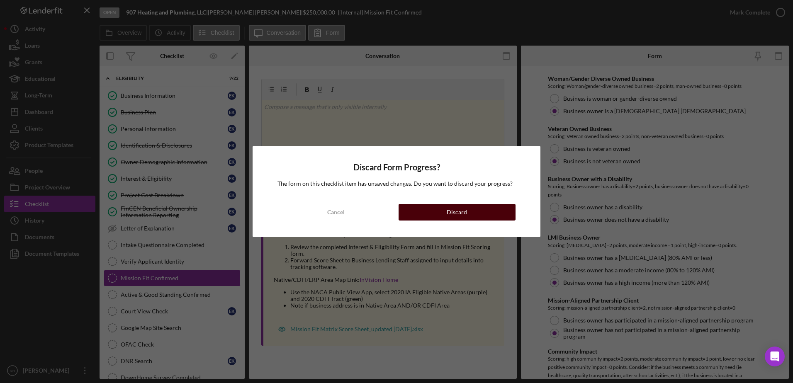
click at [483, 212] on button "Discard" at bounding box center [457, 212] width 117 height 17
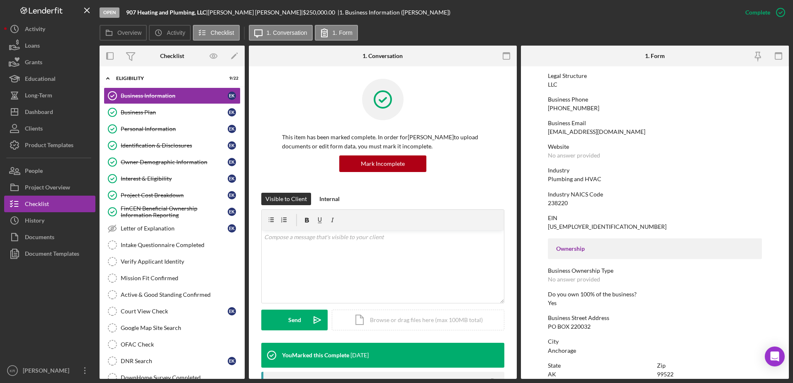
scroll to position [105, 0]
click at [148, 108] on link "Business Plan Business Plan E K" at bounding box center [172, 112] width 137 height 17
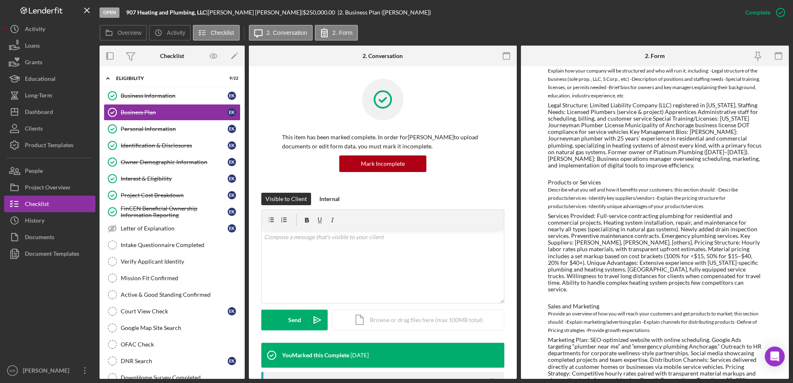
scroll to position [432, 0]
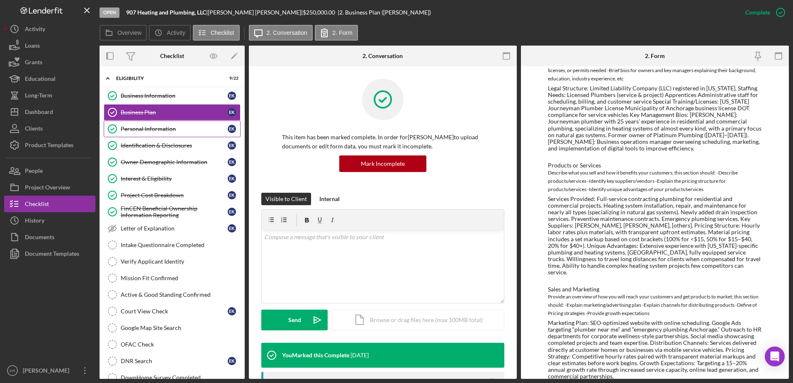
click at [180, 128] on div "Personal Information" at bounding box center [174, 129] width 107 height 7
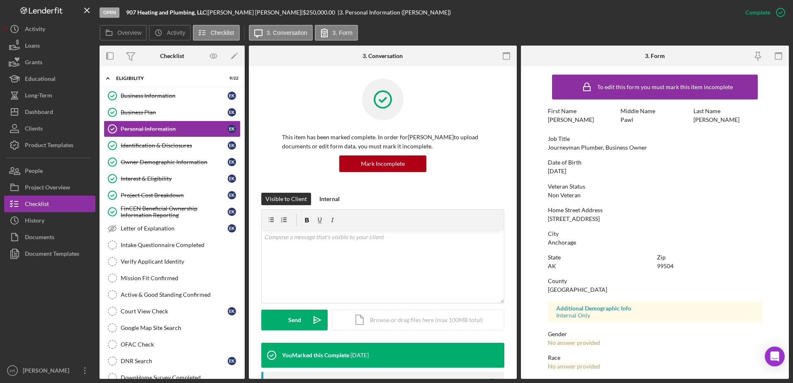
scroll to position [41, 0]
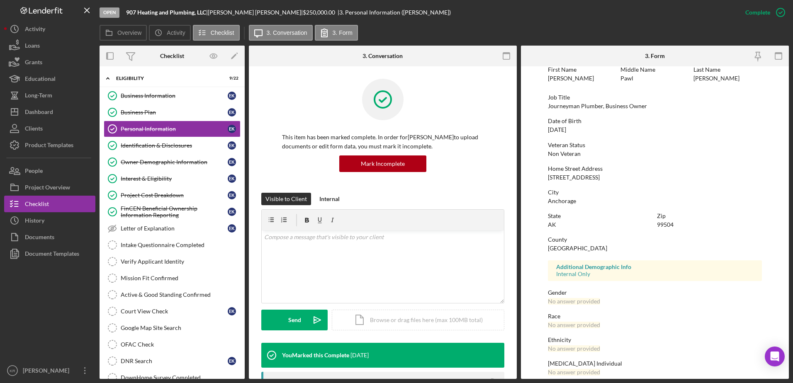
drag, startPoint x: 621, startPoint y: 179, endPoint x: 545, endPoint y: 179, distance: 75.9
click at [545, 179] on form "To edit this form you must mark this item incomplete First Name [PERSON_NAME] M…" at bounding box center [655, 222] width 268 height 313
drag, startPoint x: 545, startPoint y: 179, endPoint x: 569, endPoint y: 180, distance: 24.5
copy div "[STREET_ADDRESS]"
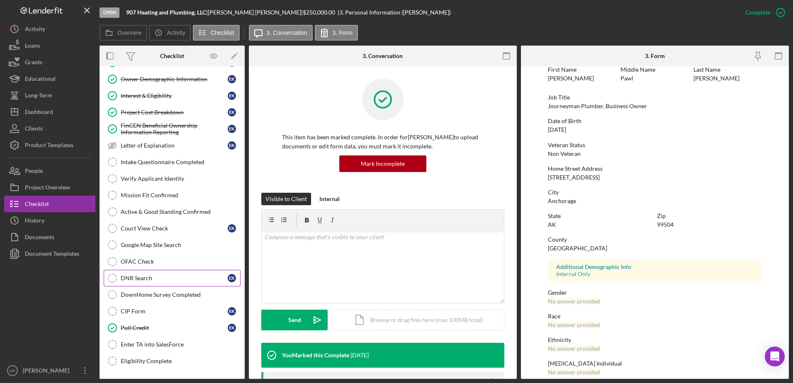
scroll to position [124, 0]
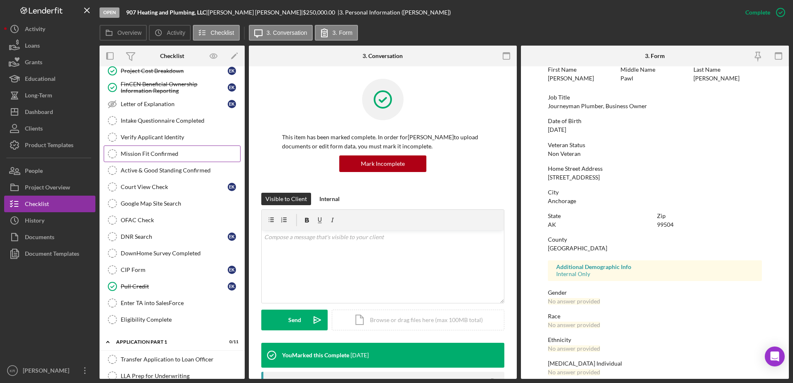
click at [175, 151] on div "Mission Fit Confirmed" at bounding box center [180, 154] width 119 height 7
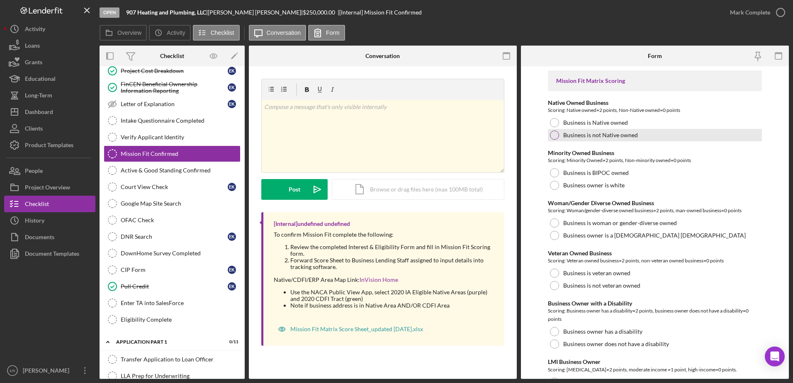
click at [610, 138] on label "Business is not Native owned" at bounding box center [600, 135] width 75 height 7
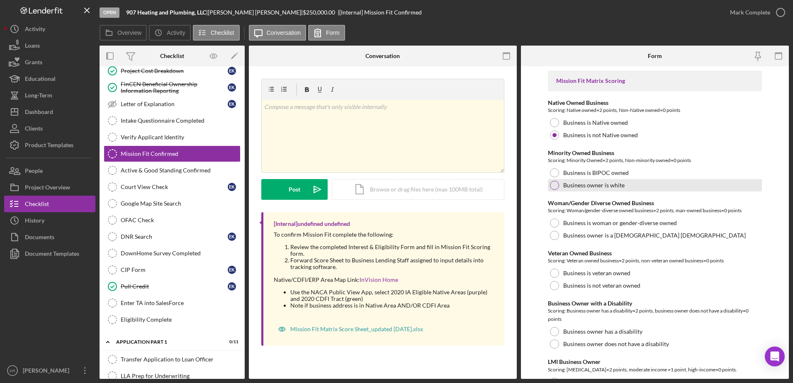
click at [604, 182] on label "Business owner is white" at bounding box center [593, 185] width 61 height 7
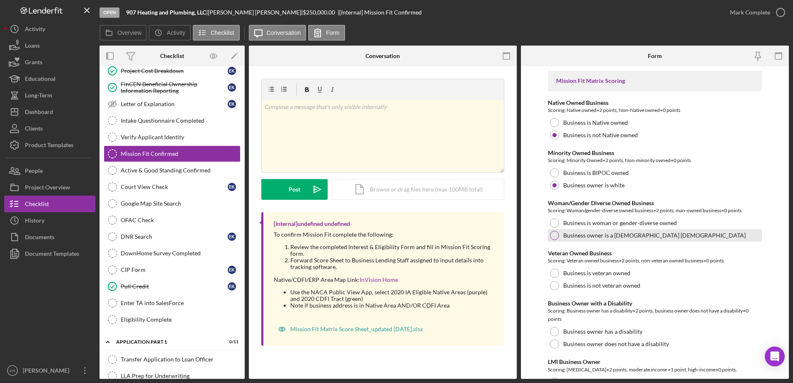
click at [609, 236] on label "Business owner is a [DEMOGRAPHIC_DATA] [DEMOGRAPHIC_DATA]" at bounding box center [654, 235] width 183 height 7
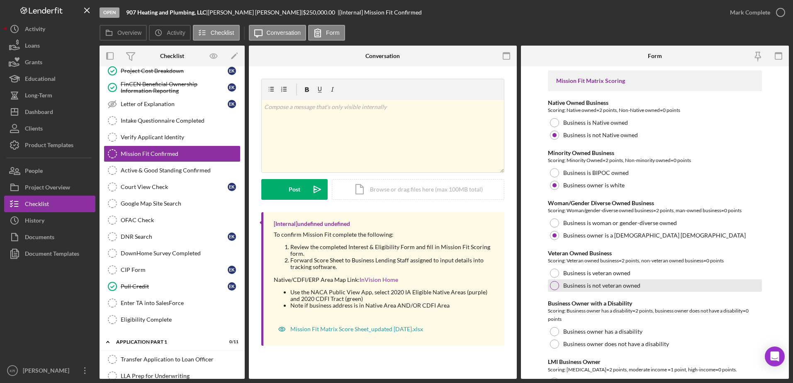
click at [598, 284] on label "Business is not veteran owned" at bounding box center [601, 286] width 77 height 7
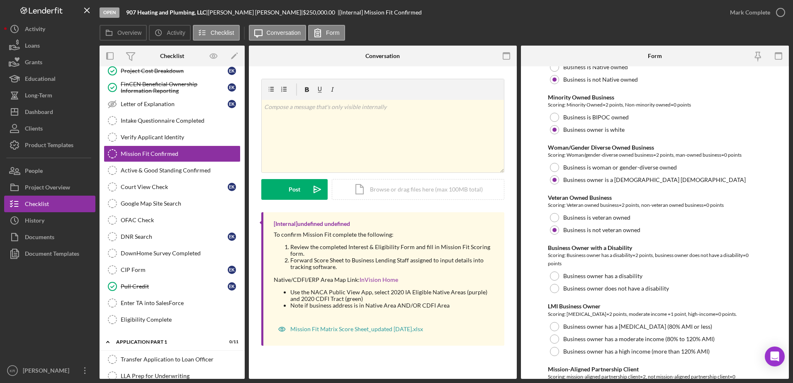
scroll to position [124, 0]
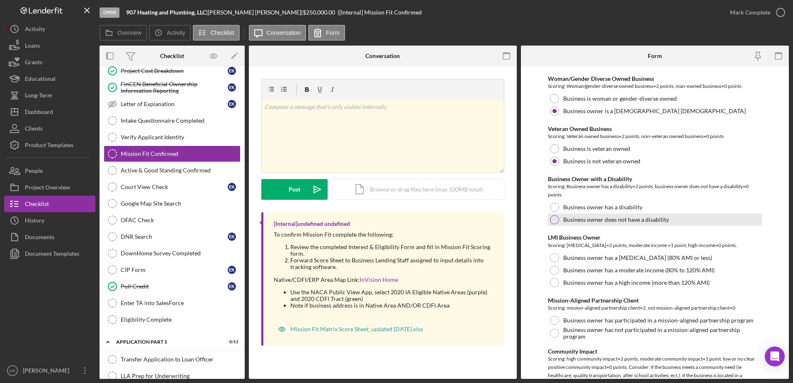
click at [637, 219] on label "Business owner does not have a disability" at bounding box center [616, 220] width 106 height 7
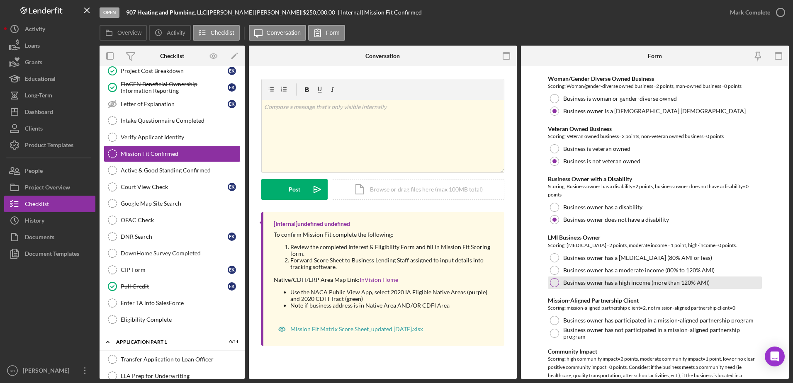
click at [634, 281] on label "Business owner has a high income (more than 120% AMI)" at bounding box center [636, 283] width 146 height 7
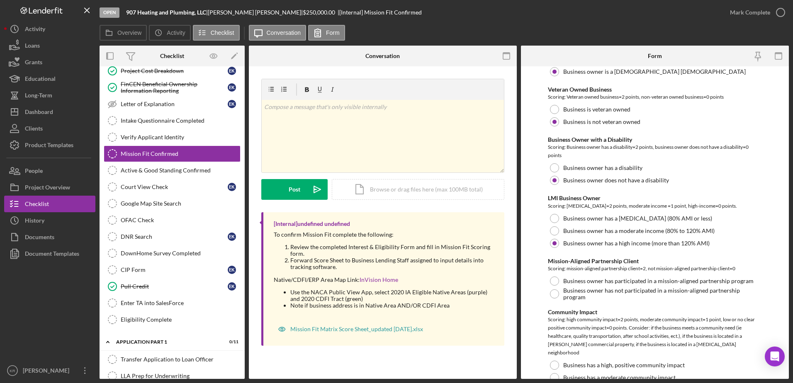
scroll to position [207, 0]
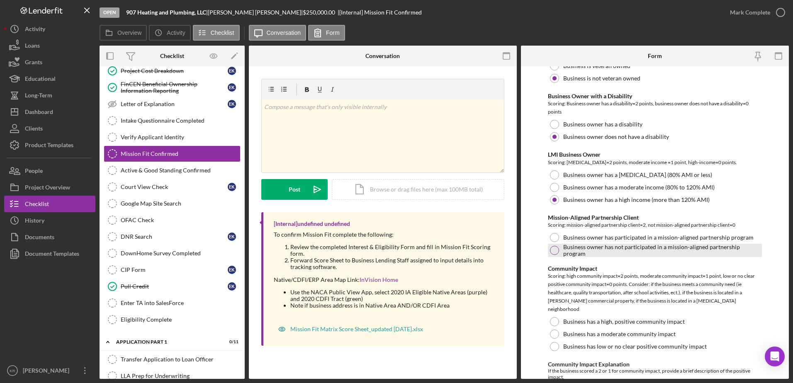
click at [605, 251] on label "Business owner has not participated in a mission-aligned partnership program" at bounding box center [661, 250] width 197 height 13
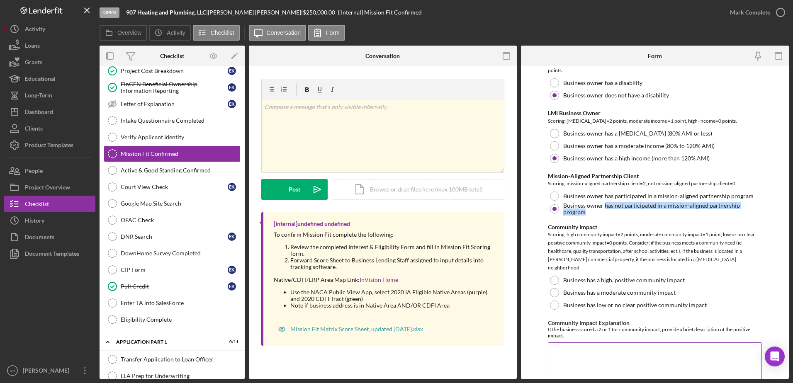
scroll to position [290, 0]
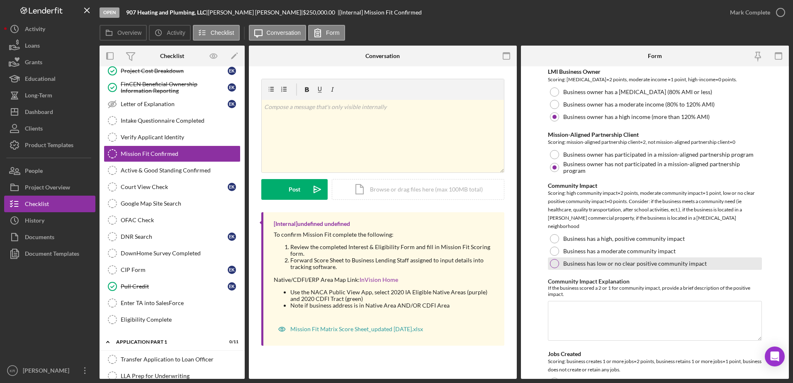
click at [655, 261] on label "Business has low or no clear positive community impact" at bounding box center [635, 264] width 144 height 7
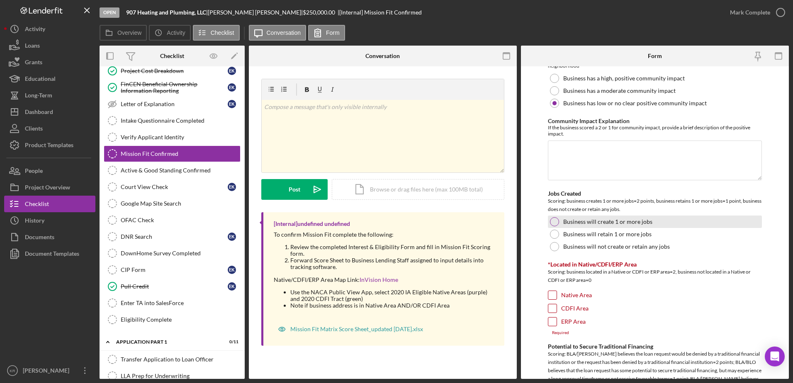
scroll to position [456, 0]
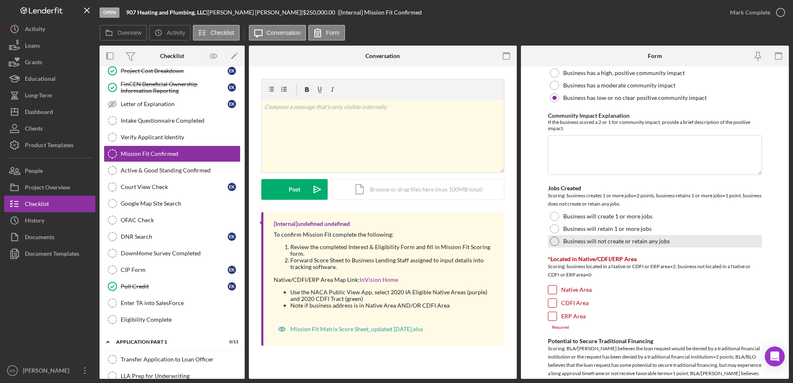
click at [570, 238] on label "Business will not create or retain any jobs" at bounding box center [616, 241] width 107 height 7
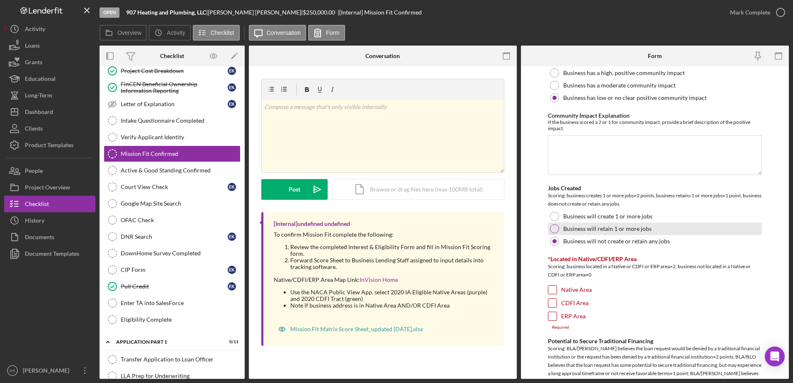
click at [740, 223] on div "Business will retain 1 or more jobs" at bounding box center [655, 229] width 214 height 12
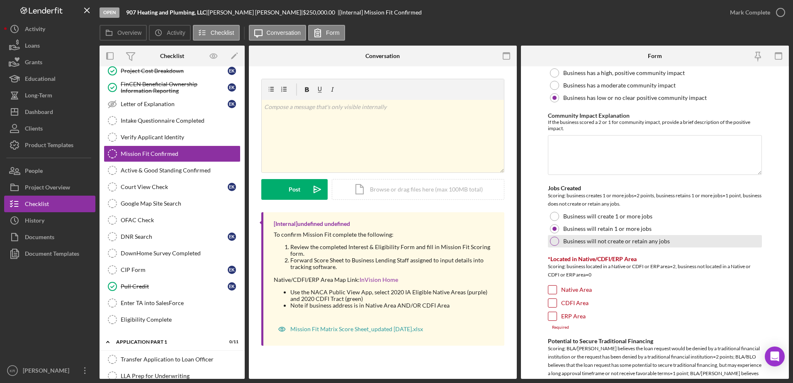
click at [699, 235] on div "Business will not create or retain any jobs" at bounding box center [655, 241] width 214 height 12
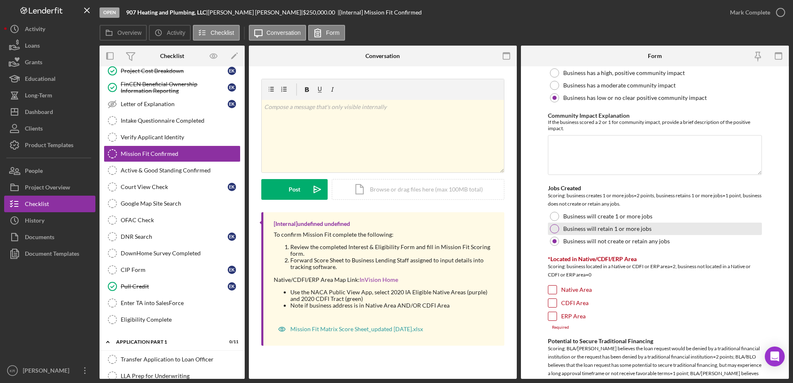
click at [651, 224] on div "Business will retain 1 or more jobs" at bounding box center [655, 229] width 214 height 12
click at [629, 299] on div "CDFI Area" at bounding box center [655, 305] width 214 height 13
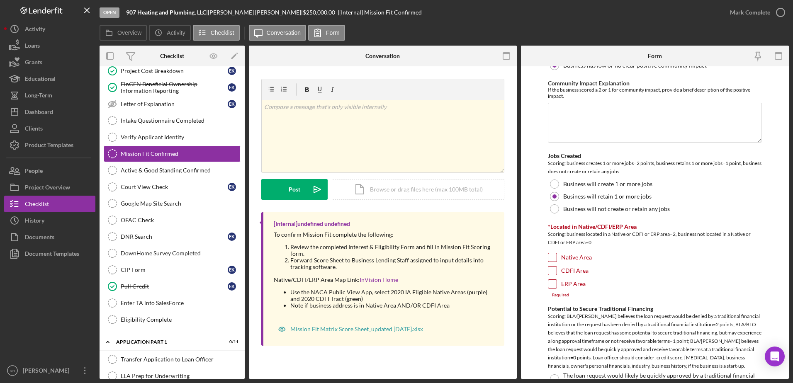
scroll to position [539, 0]
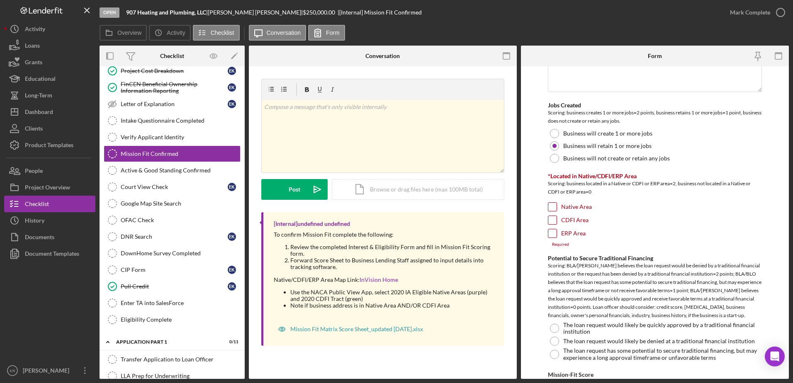
click at [573, 229] on label "ERP Area" at bounding box center [573, 233] width 24 height 8
click at [557, 229] on input "ERP Area" at bounding box center [552, 233] width 8 height 8
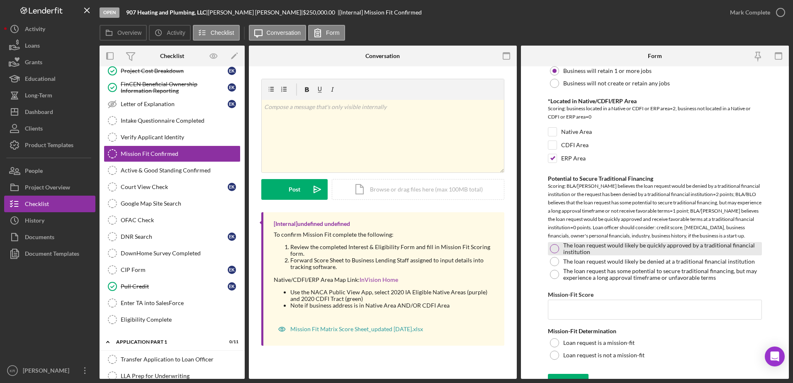
scroll to position [619, 0]
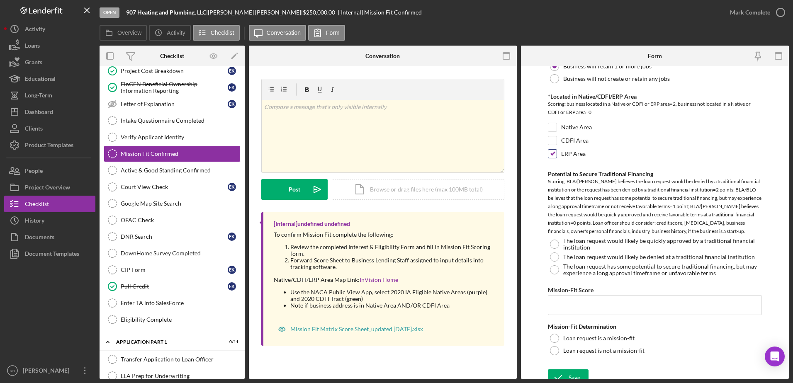
click at [550, 150] on input "ERP Area" at bounding box center [552, 154] width 8 height 8
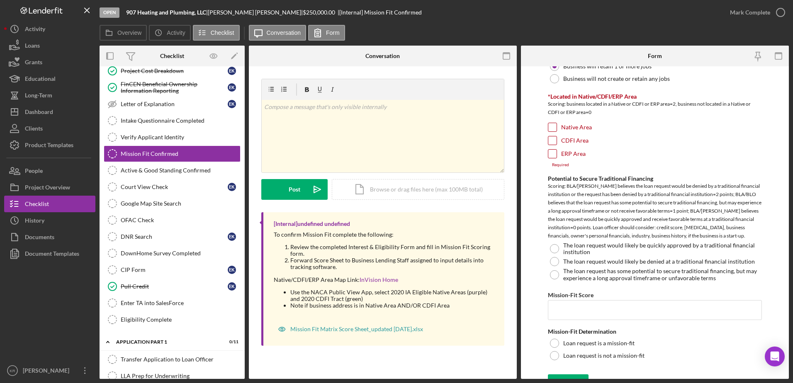
click at [553, 150] on input "ERP Area" at bounding box center [552, 154] width 8 height 8
checkbox input "true"
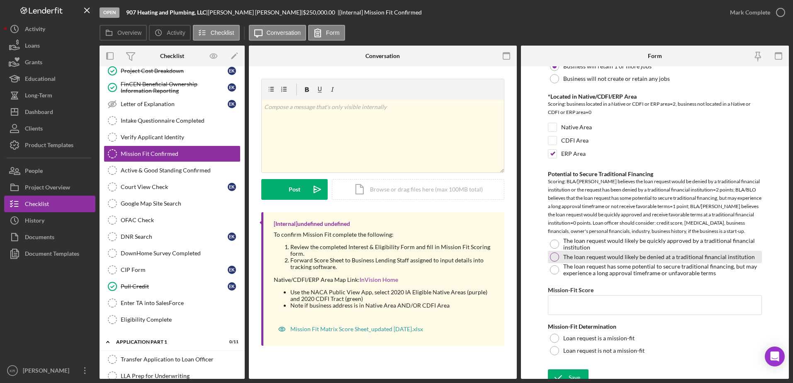
click at [635, 254] on label "The loan request would likely be denied at a traditional financial institution" at bounding box center [659, 257] width 192 height 7
click at [588, 304] on input "Mission-Fit Score" at bounding box center [655, 305] width 214 height 20
click at [595, 295] on input "Mission-Fit Score" at bounding box center [655, 305] width 214 height 20
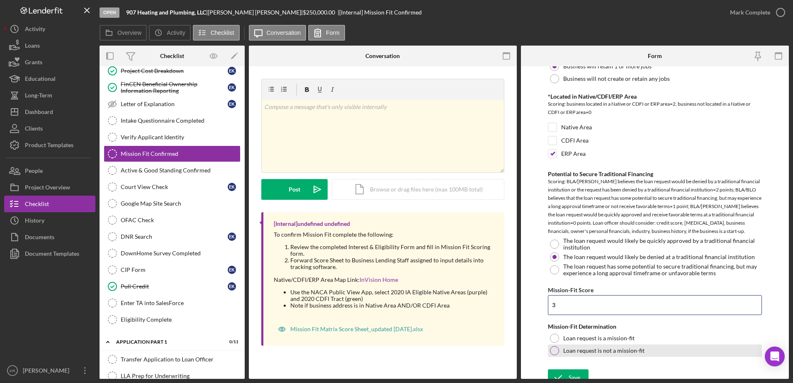
type input "3"
click at [616, 348] on label "Loan request is not a mission-fit" at bounding box center [603, 351] width 81 height 7
click at [571, 370] on div "Save" at bounding box center [575, 378] width 12 height 17
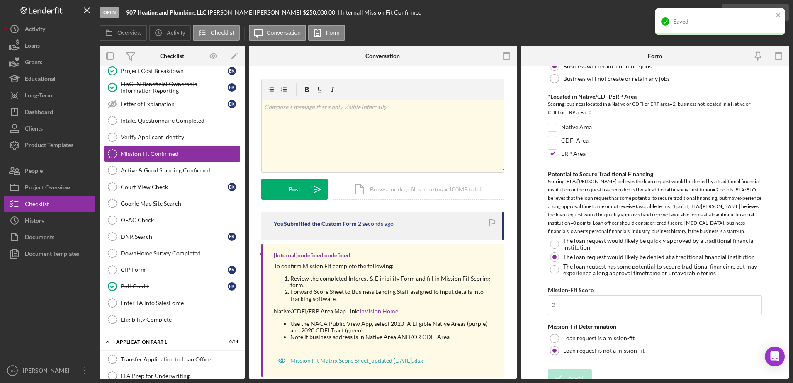
click at [763, 12] on div "Saved" at bounding box center [720, 21] width 129 height 27
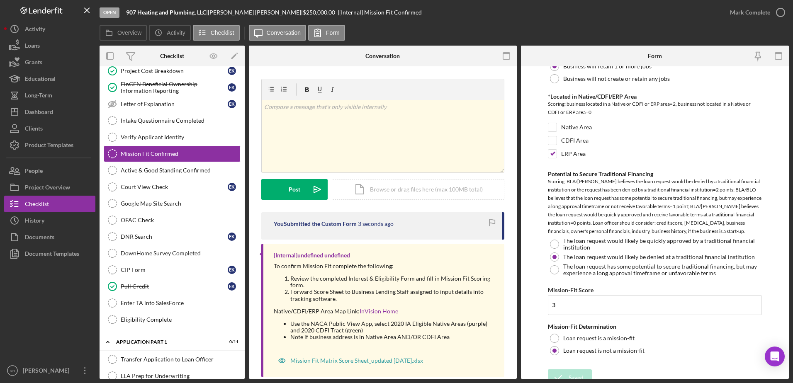
click at [742, 20] on div "Mark Complete" at bounding box center [750, 12] width 40 height 17
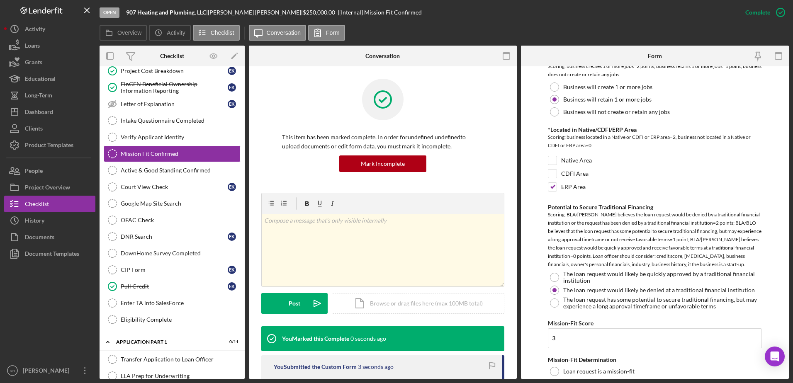
scroll to position [652, 0]
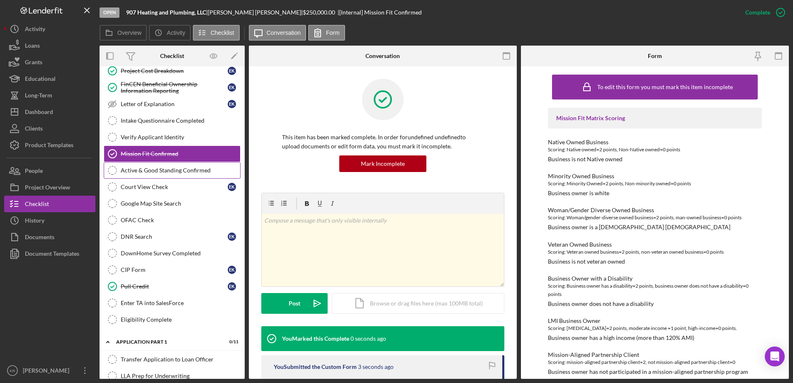
click at [167, 175] on link "Active & Good Standing Confirmed Active & Good Standing Confirmed" at bounding box center [172, 170] width 137 height 17
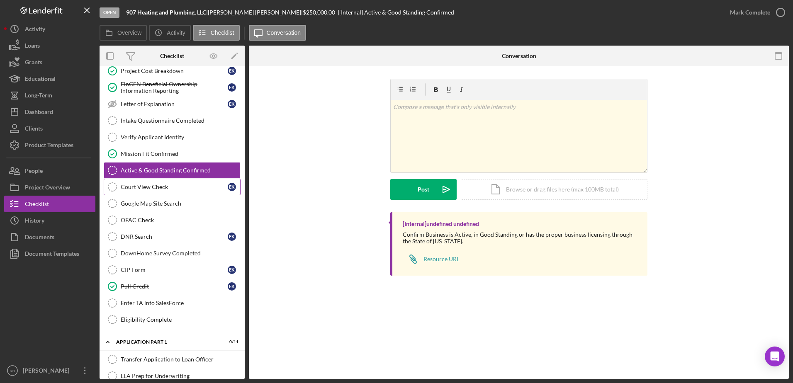
click at [154, 190] on div "Court View Check" at bounding box center [174, 187] width 107 height 7
